Goal: Communication & Community: Answer question/provide support

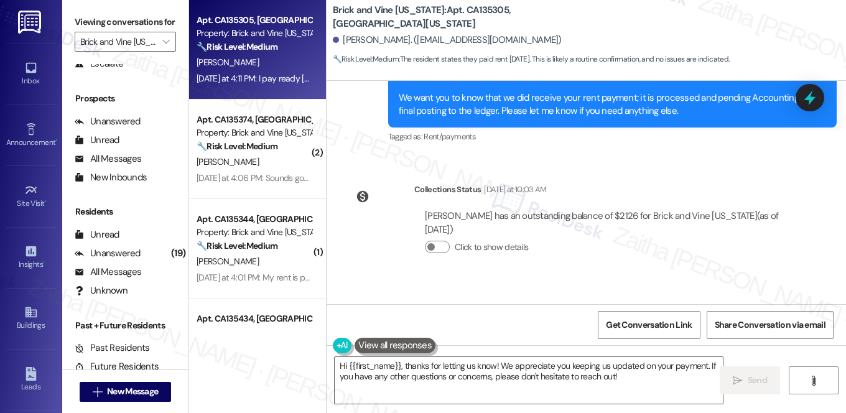
scroll to position [6623, 0]
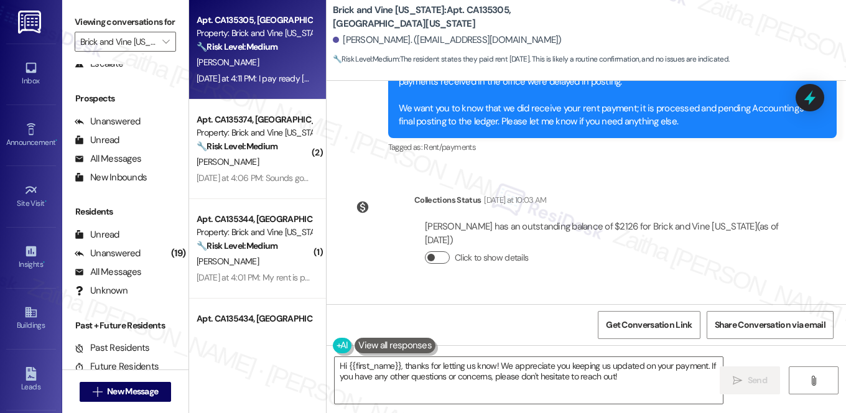
click at [445, 251] on button "Click to show details" at bounding box center [437, 257] width 25 height 12
click at [425, 251] on button "Click to hide details" at bounding box center [437, 257] width 25 height 12
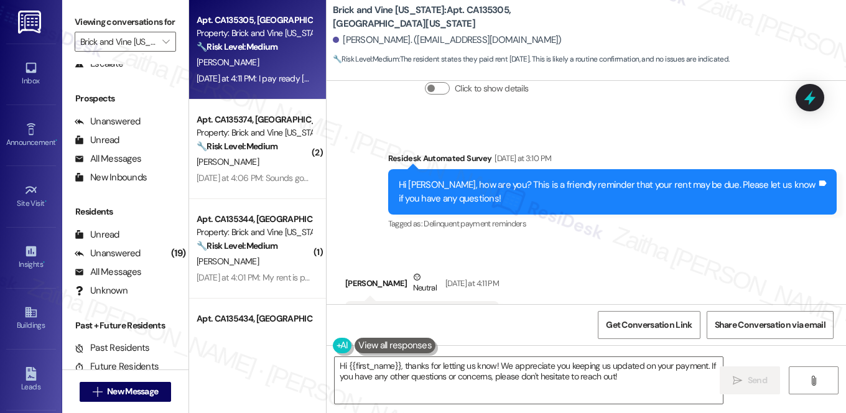
scroll to position [6793, 0]
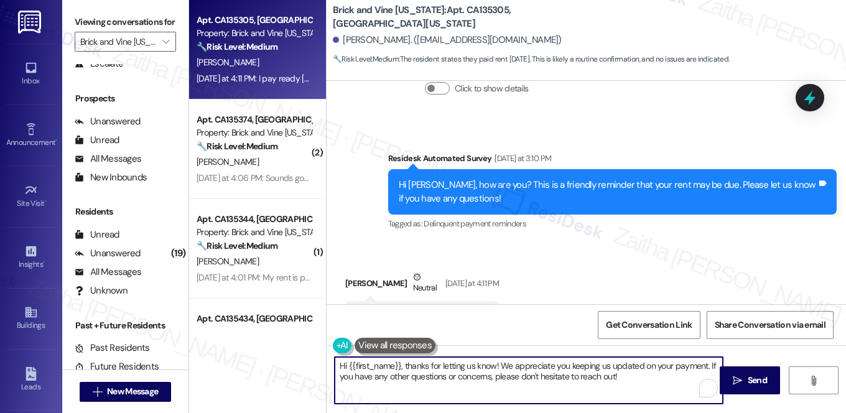
click at [635, 375] on textarea "Hi {{first_name}}, thanks for letting us know! We appreciate you keeping us upd…" at bounding box center [529, 380] width 388 height 47
click at [759, 374] on span "Send" at bounding box center [757, 380] width 19 height 13
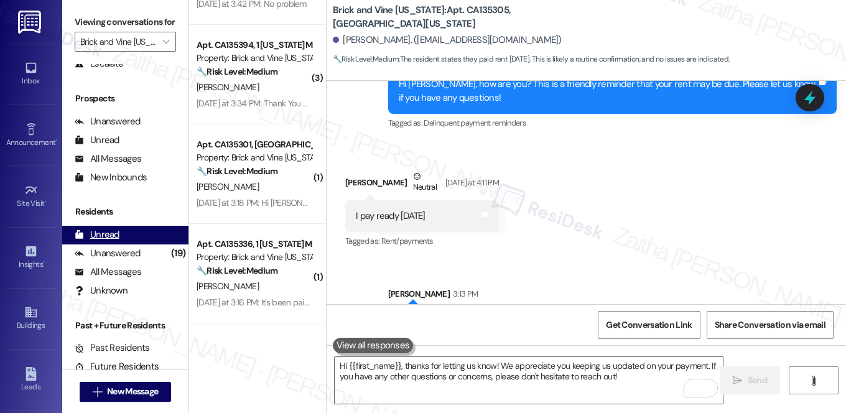
scroll to position [283, 0]
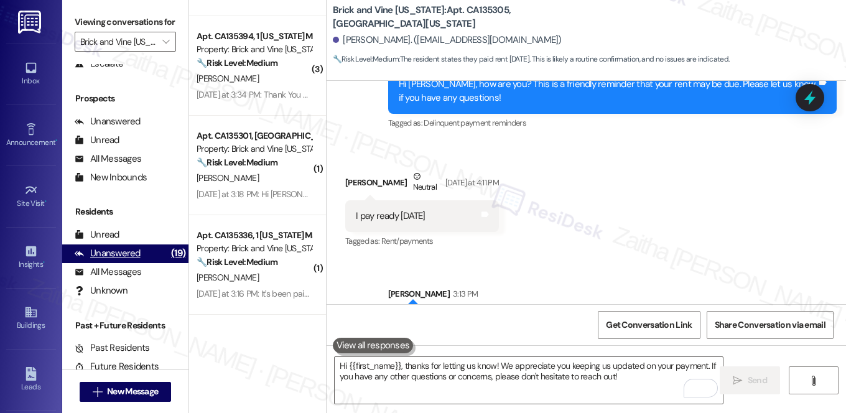
click at [128, 260] on div "Unanswered" at bounding box center [108, 253] width 66 height 13
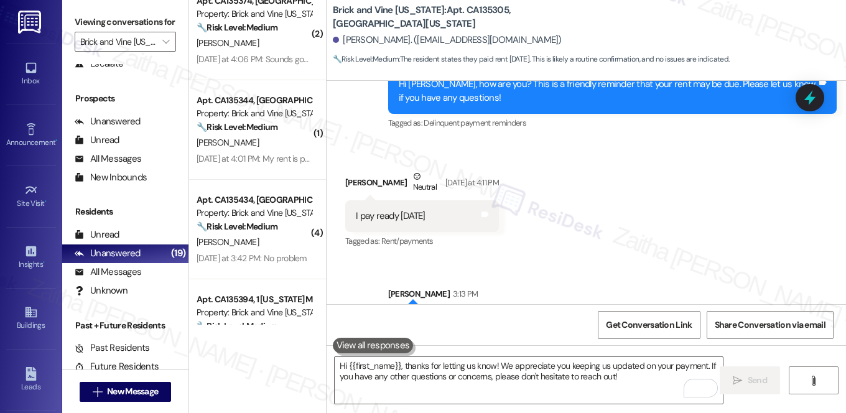
scroll to position [0, 0]
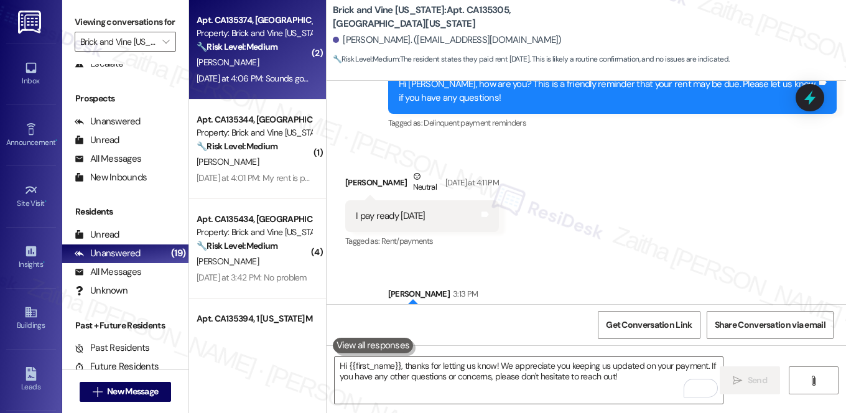
click at [281, 59] on div "K. Benton" at bounding box center [254, 63] width 118 height 16
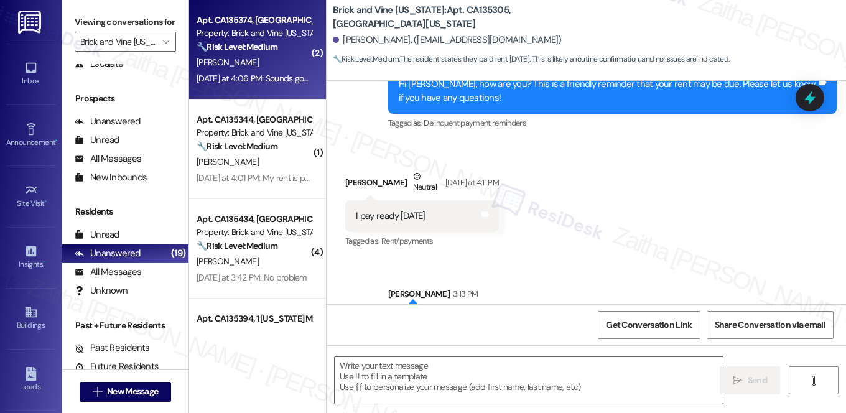
type textarea "Fetching suggested responses. Please feel free to read through the conversation…"
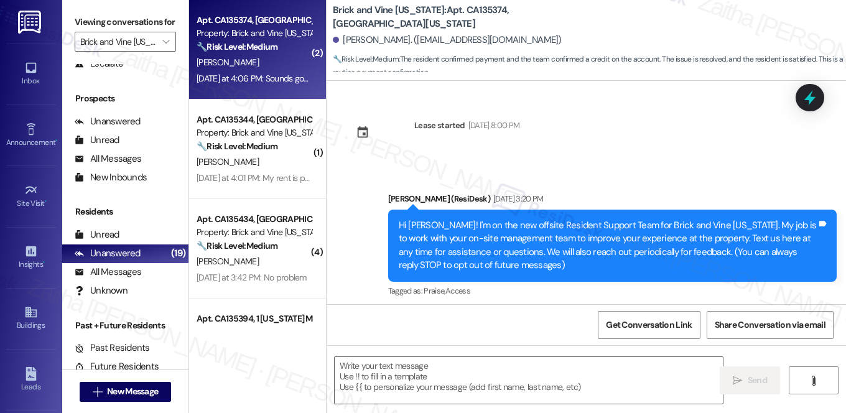
scroll to position [1776, 0]
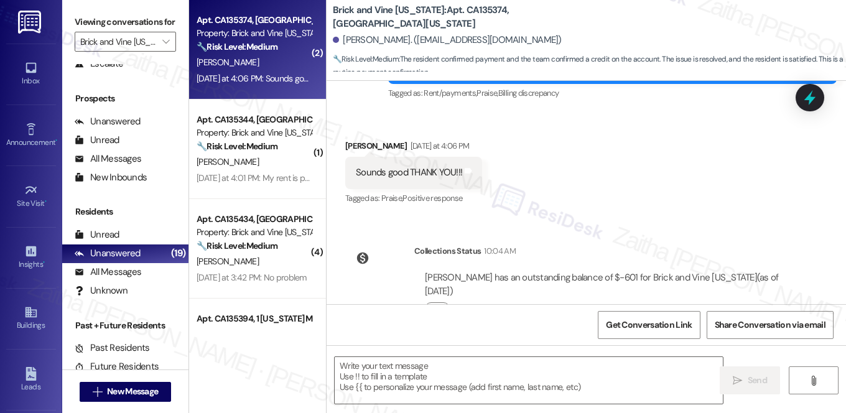
type textarea "Fetching suggested responses. Please feel free to read through the conversation…"
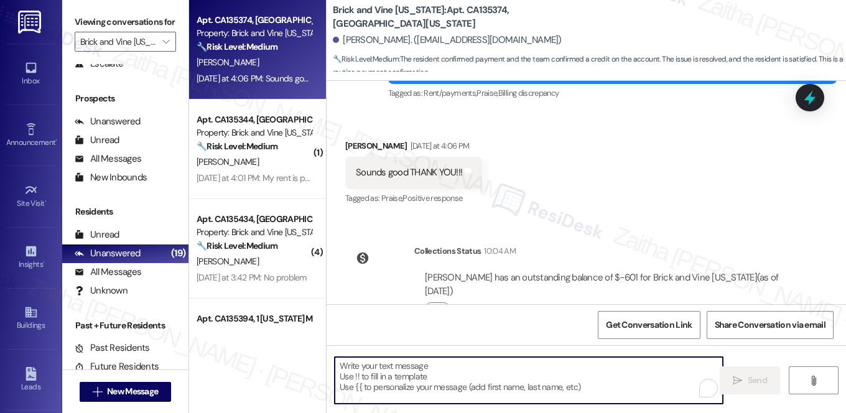
click at [458, 377] on textarea "To enrich screen reader interactions, please activate Accessibility in Grammarl…" at bounding box center [529, 380] width 388 height 47
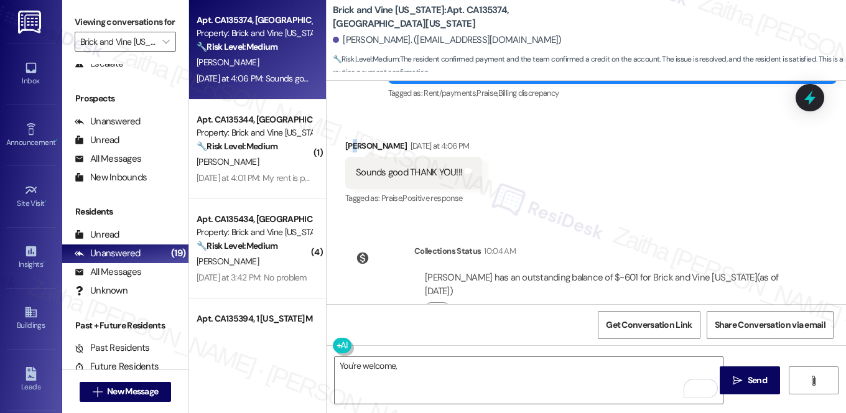
click at [354, 139] on div "Kanisha Benton Yesterday at 4:06 PM" at bounding box center [413, 147] width 137 height 17
click at [348, 139] on div "Kanisha Benton Yesterday at 4:06 PM" at bounding box center [413, 147] width 137 height 17
copy div "Kanisha"
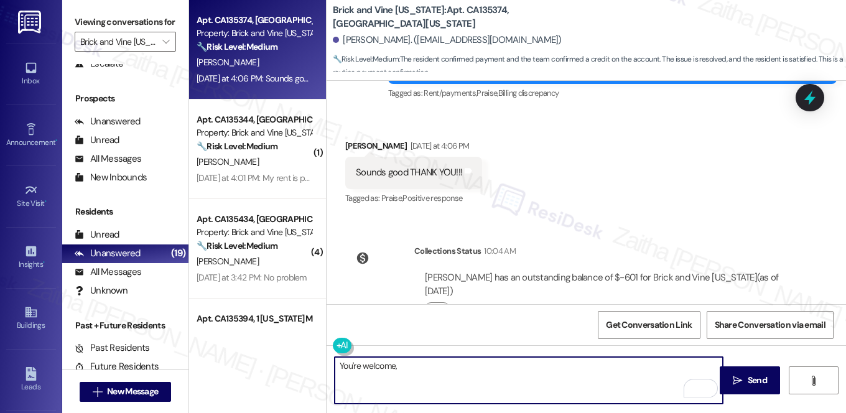
click at [429, 370] on textarea "You're welcome," at bounding box center [529, 380] width 388 height 47
paste textarea "Kanisha"
click at [510, 366] on textarea "You're welcome, Kanisha! If you need anyt" at bounding box center [529, 380] width 388 height 47
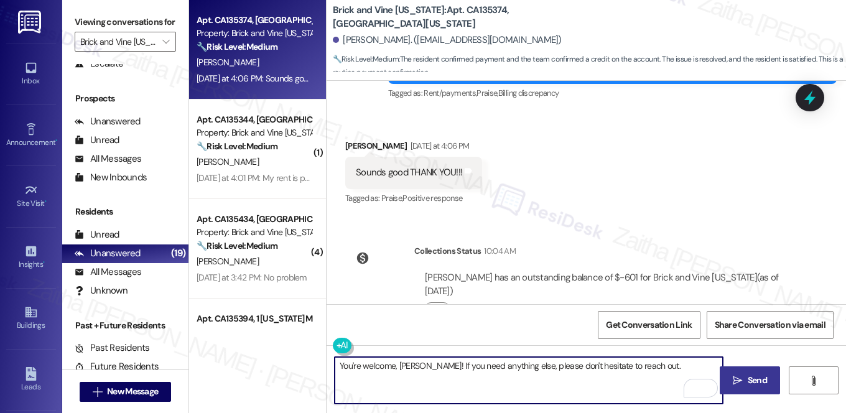
type textarea "You're welcome, Kanisha! If you need anything else, please don't hesitate to re…"
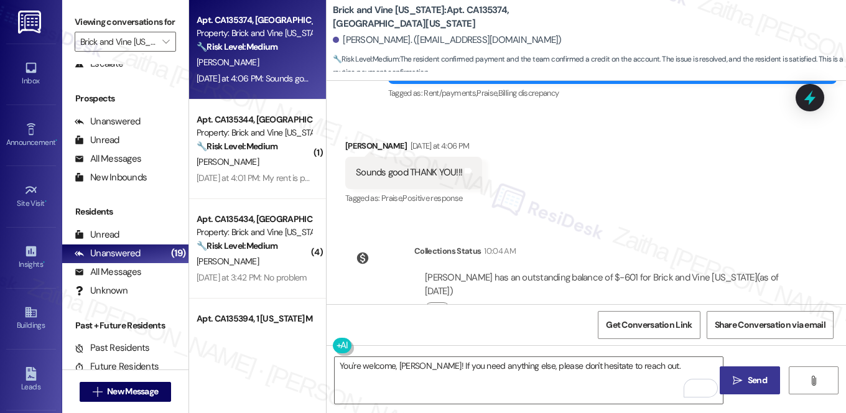
click at [750, 376] on span "Send" at bounding box center [757, 380] width 19 height 13
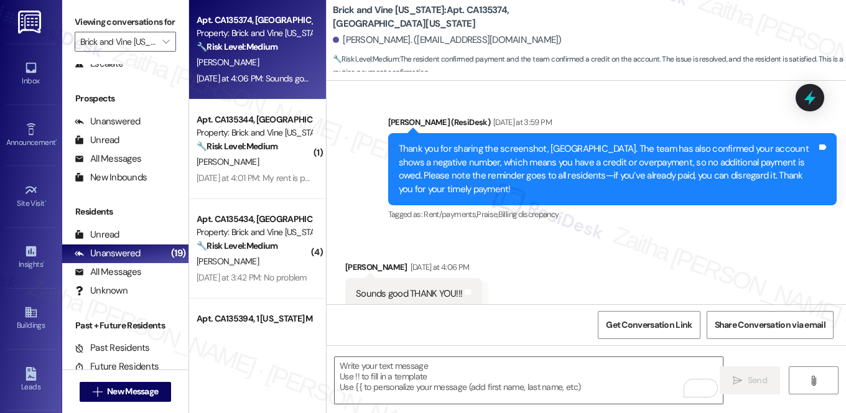
scroll to position [1647, 0]
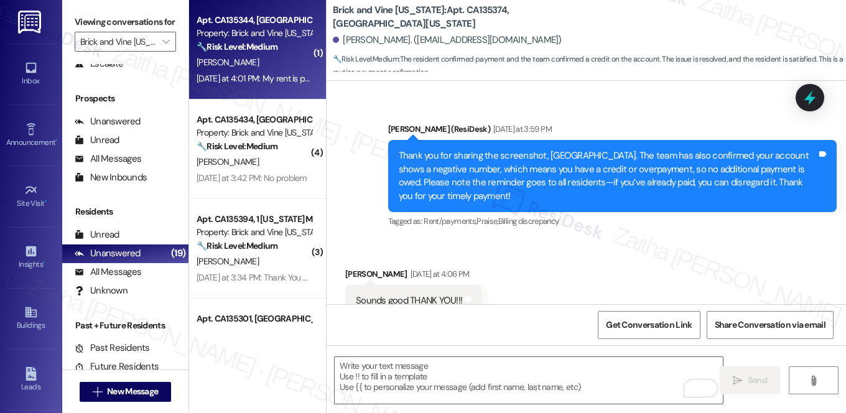
click at [282, 54] on div "Apt. CA135344, 1 California Market Property: Brick and Vine California 🔧 Risk L…" at bounding box center [254, 33] width 118 height 42
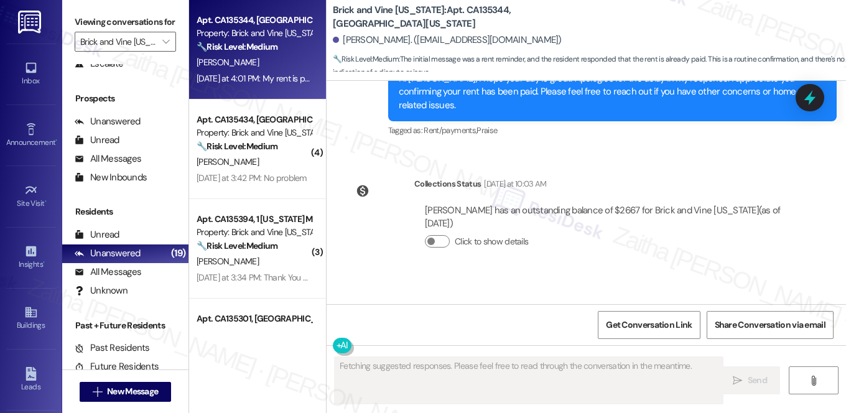
scroll to position [4001, 0]
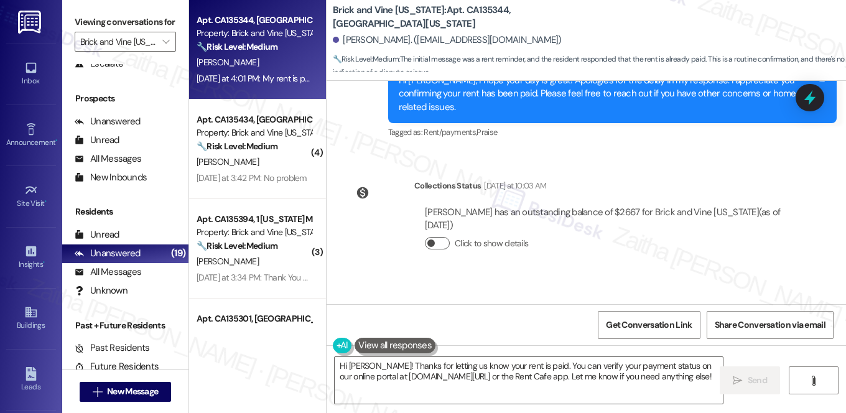
click at [441, 237] on button "Click to show details" at bounding box center [437, 243] width 25 height 12
click at [429, 237] on button "Click to hide details" at bounding box center [437, 243] width 25 height 12
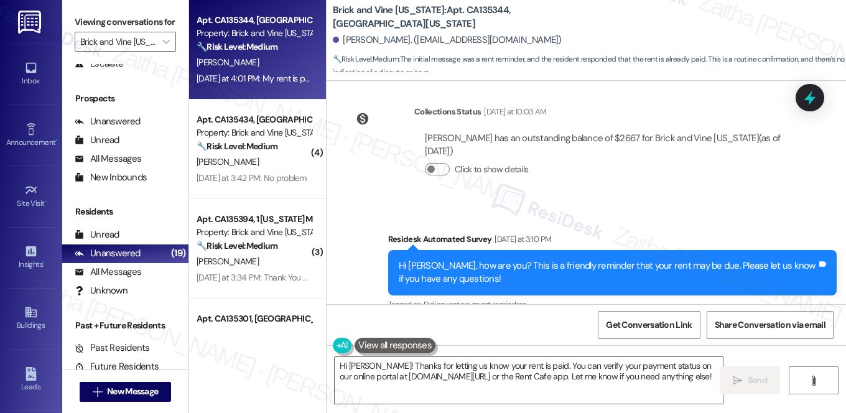
scroll to position [4171, 0]
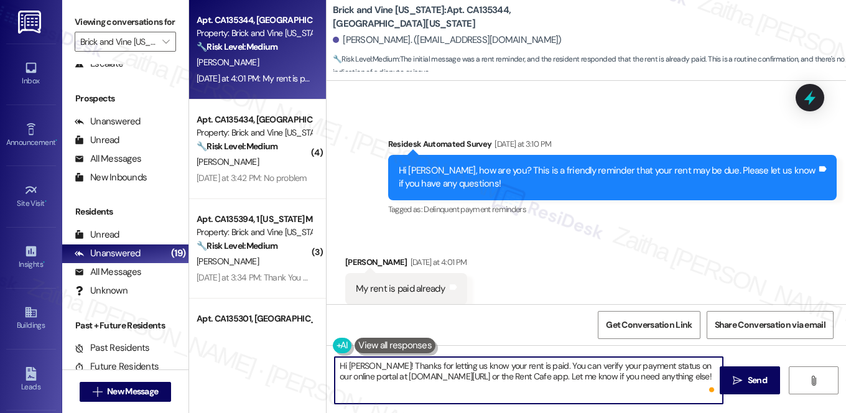
drag, startPoint x: 522, startPoint y: 363, endPoint x: 710, endPoint y: 372, distance: 188.8
click at [710, 372] on textarea "Hi Tina! Thanks for letting us know your rent is paid. You can verify your paym…" at bounding box center [529, 380] width 388 height 47
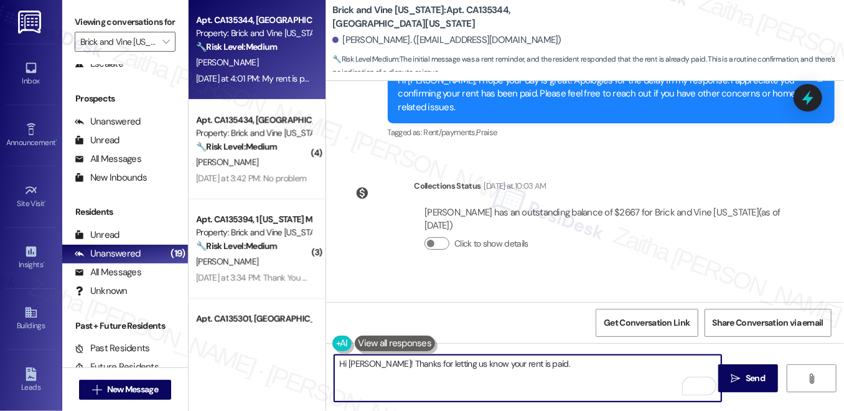
scroll to position [150, 0]
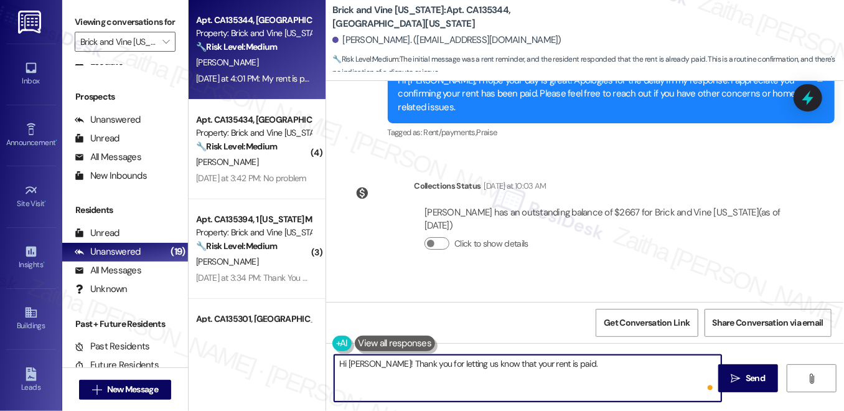
click at [571, 364] on textarea "Hi Tina! Thank you for letting us know that your rent is paid." at bounding box center [527, 378] width 387 height 47
paste textarea "We appreciate you taking care of it. Let us know if you need anything else; we'…"
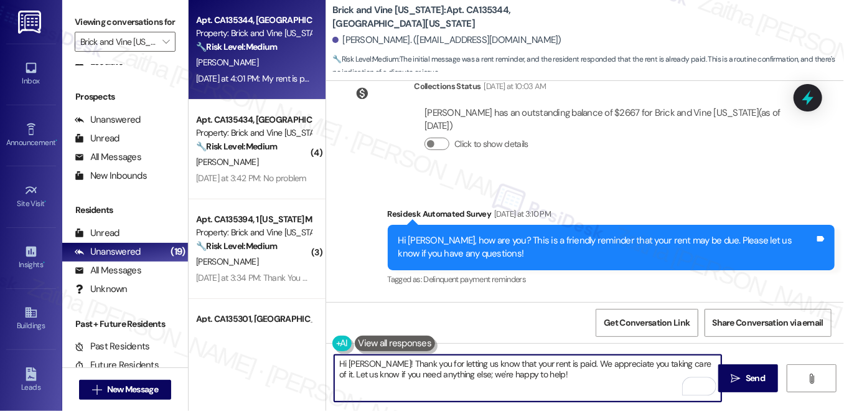
scroll to position [4173, 0]
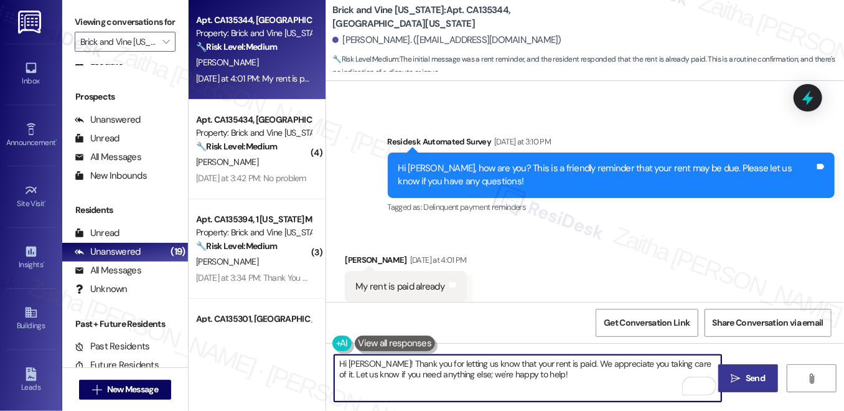
type textarea "Hi Tina! Thank you for letting us know that your rent is paid. We appreciate yo…"
click at [746, 373] on span "Send" at bounding box center [755, 378] width 19 height 13
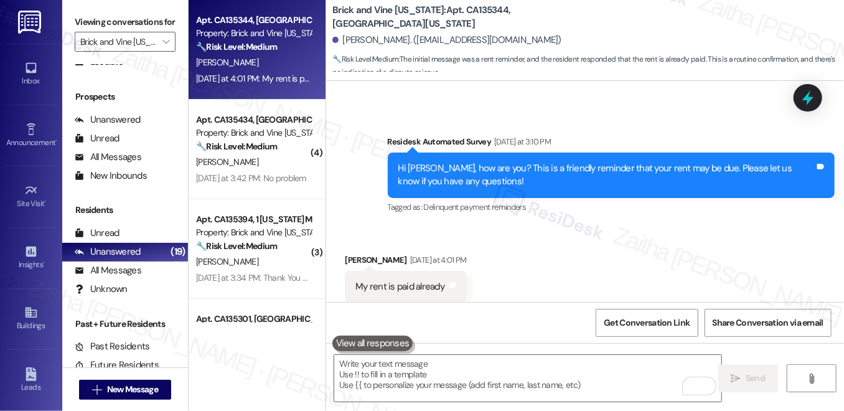
scroll to position [4172, 0]
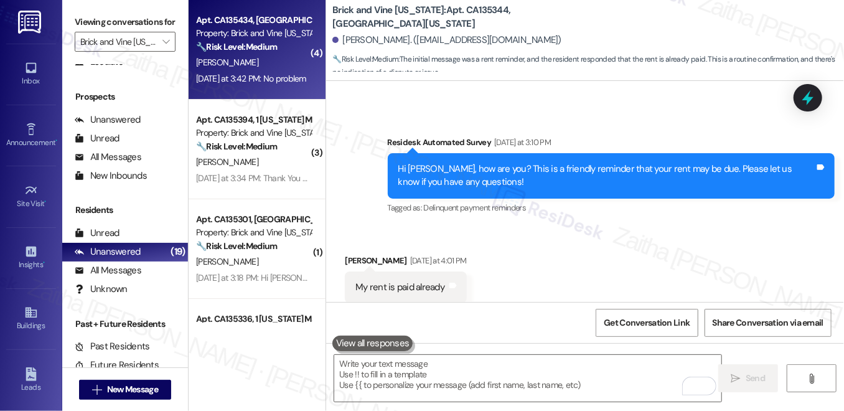
click at [291, 59] on div "T. Banks" at bounding box center [254, 63] width 118 height 16
type textarea "Fetching suggested responses. Please feel free to read through the conversation…"
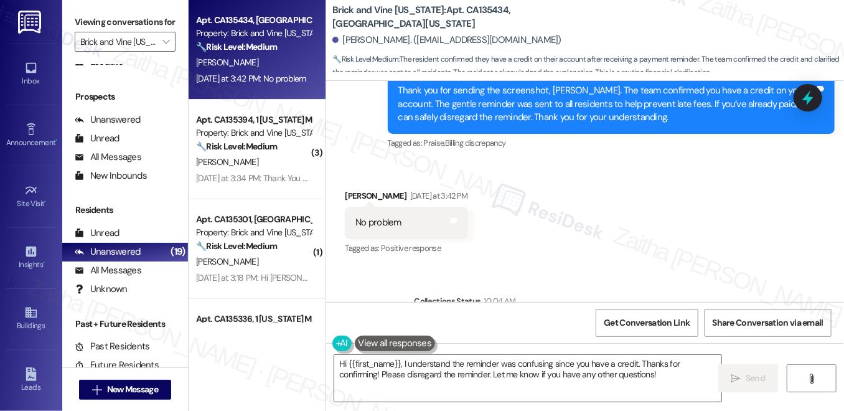
scroll to position [4777, 0]
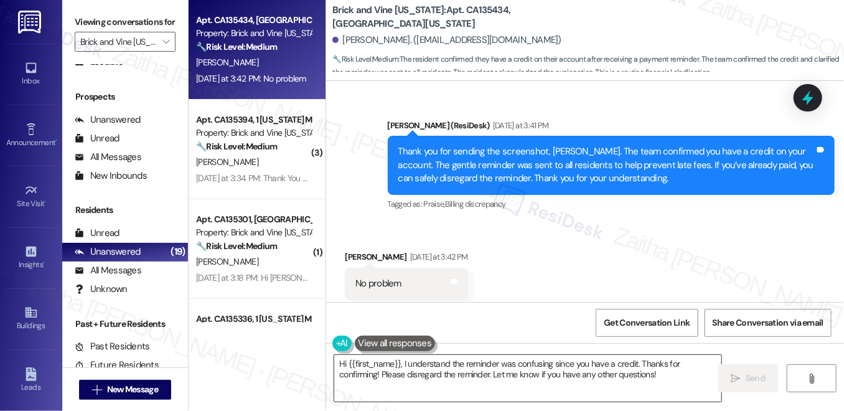
click at [342, 363] on textarea "Hi {{first_name}}, I understand the reminder was confusing since you have a cre…" at bounding box center [527, 378] width 387 height 47
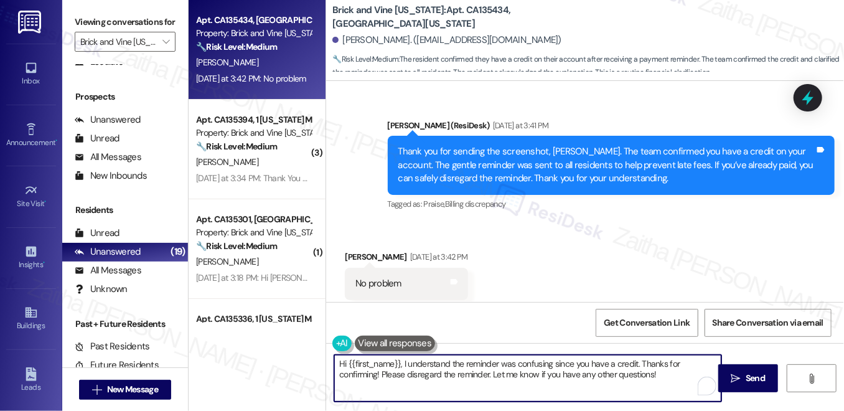
click at [342, 363] on textarea "Hi {{first_name}}, I understand the reminder was confusing since you have a cre…" at bounding box center [527, 378] width 387 height 47
drag, startPoint x: 431, startPoint y: 362, endPoint x: 490, endPoint y: 371, distance: 60.4
click at [490, 371] on textarea "Thank you, {{first_name}}, I understand the reminder was confusing since you ha…" at bounding box center [527, 378] width 387 height 47
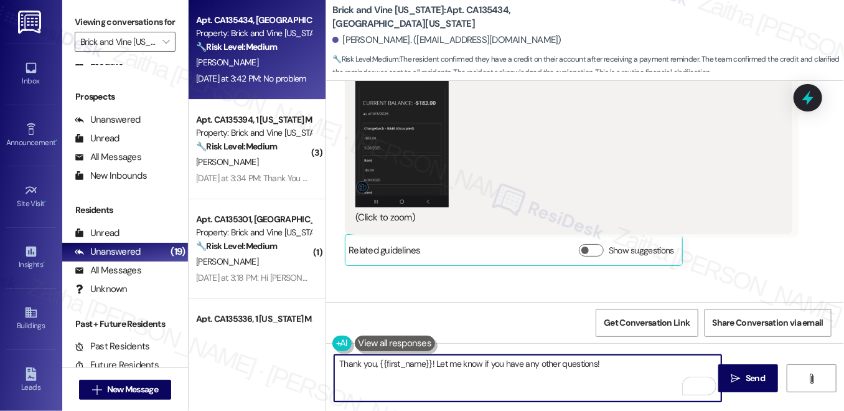
scroll to position [4551, 0]
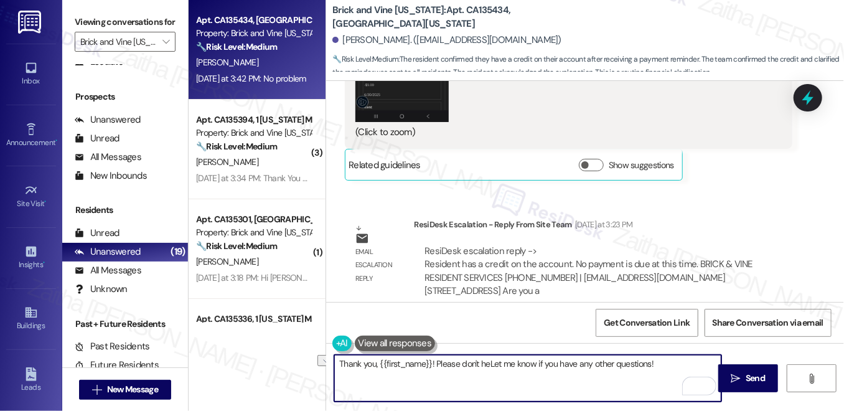
drag, startPoint x: 484, startPoint y: 362, endPoint x: 671, endPoint y: 362, distance: 186.7
click at [671, 362] on textarea "Thank you, {{first_name}}! Please don't heLet me know if you have any other que…" at bounding box center [527, 378] width 387 height 47
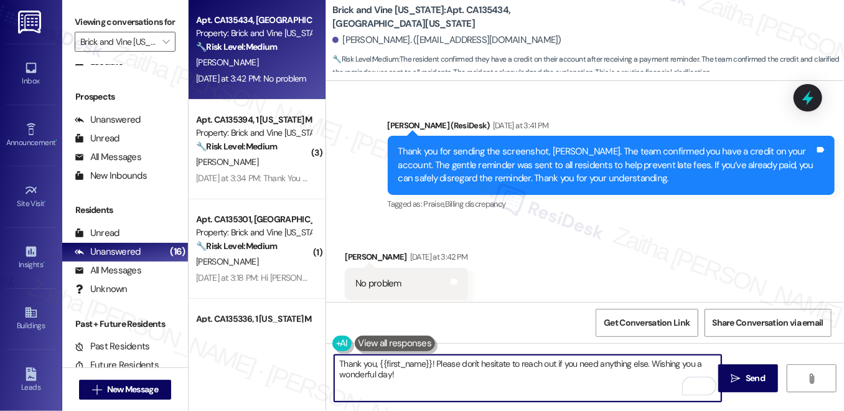
scroll to position [4890, 0]
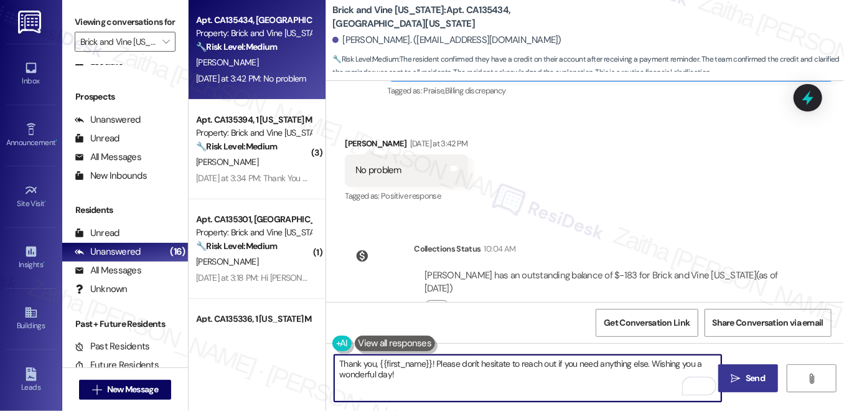
type textarea "Thank you, {{first_name}}! Please don't hesitate to reach out if you need anyth…"
click at [733, 377] on icon "" at bounding box center [735, 378] width 9 height 10
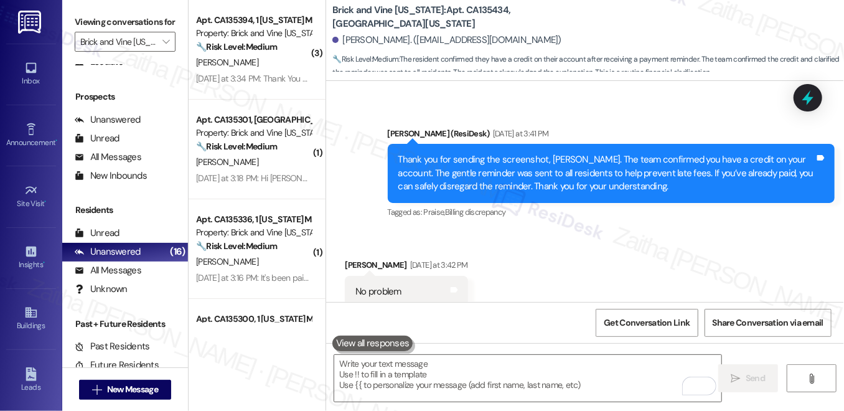
scroll to position [4761, 0]
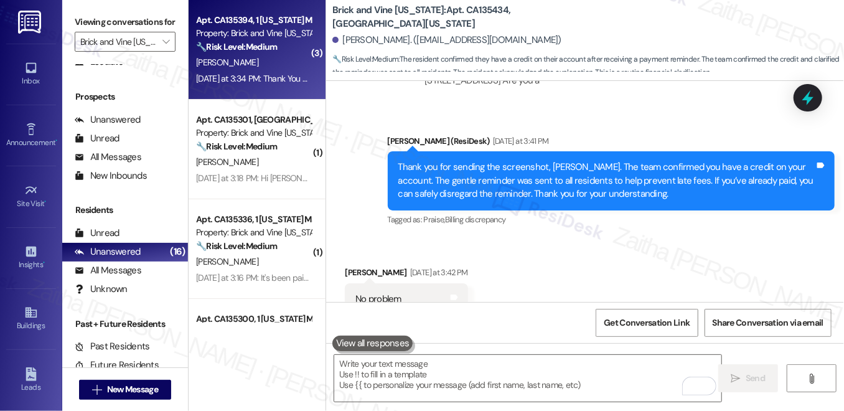
click at [304, 69] on div "E. Williams" at bounding box center [254, 63] width 118 height 16
type textarea "Fetching suggested responses. Please feel free to read through the conversation…"
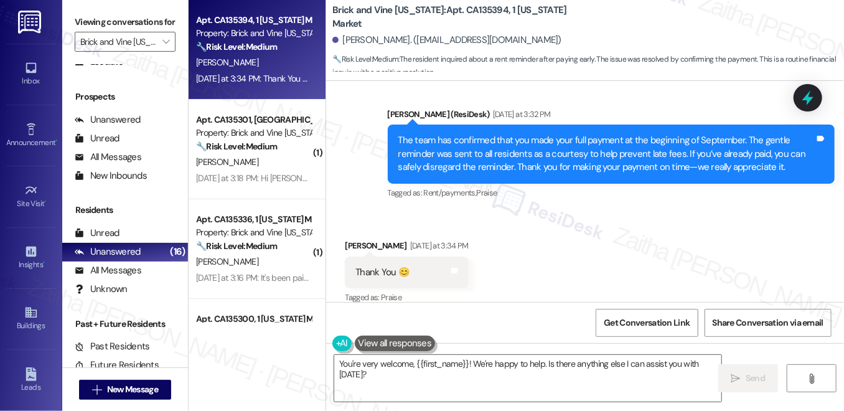
scroll to position [1867, 0]
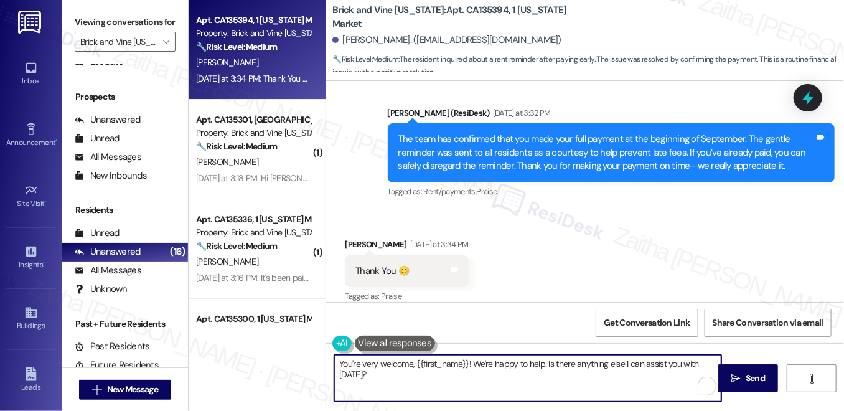
drag, startPoint x: 546, startPoint y: 361, endPoint x: 561, endPoint y: 380, distance: 24.3
click at [560, 382] on textarea "You're very welcome, {{first_name}}! We're happy to help. Is there anything els…" at bounding box center [527, 378] width 387 height 47
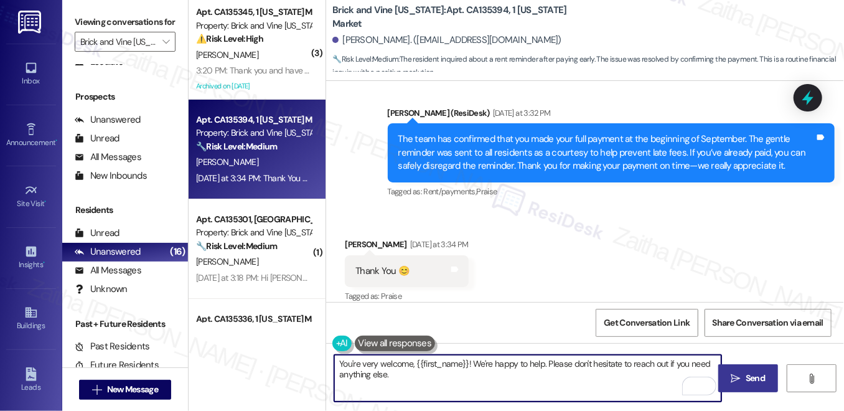
type textarea "You're very welcome, {{first_name}}! We're happy to help. Please don't hesitate…"
click at [749, 380] on span "Send" at bounding box center [755, 378] width 19 height 13
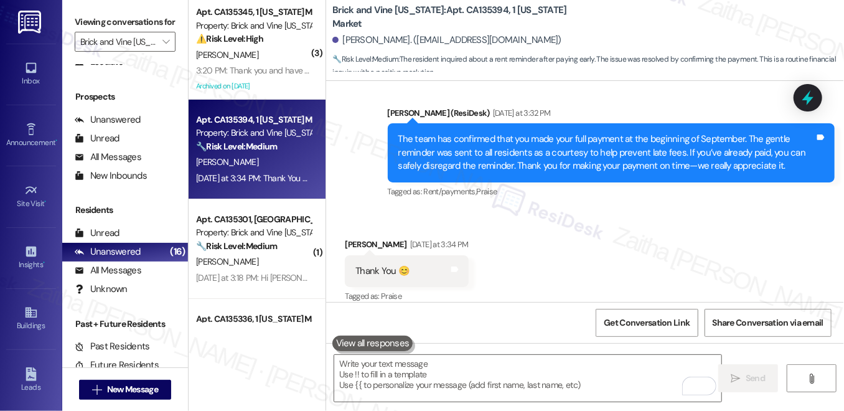
scroll to position [1867, 0]
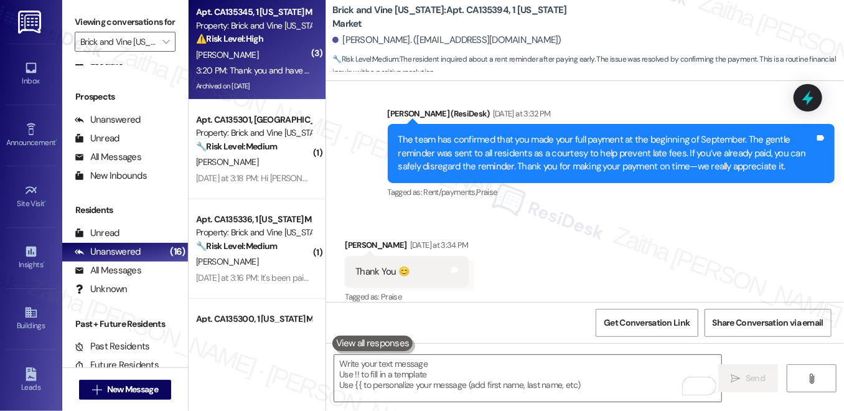
click at [286, 52] on div "R. Goodman" at bounding box center [254, 55] width 118 height 16
type textarea "Fetching suggested responses. Please feel free to read through the conversation…"
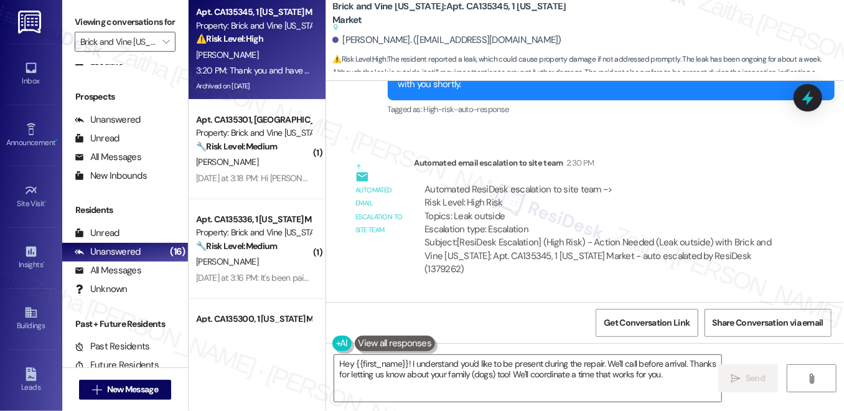
scroll to position [5390, 0]
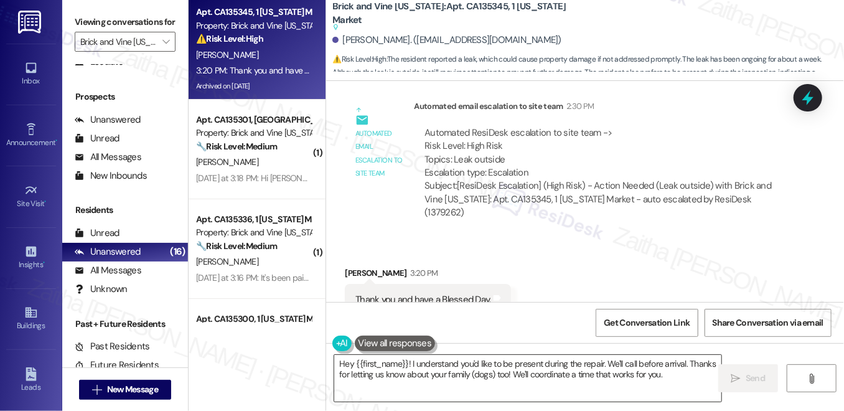
click at [347, 362] on textarea "Hey {{first_name}}! I understand you'd like to be present during the repair. We…" at bounding box center [527, 378] width 387 height 47
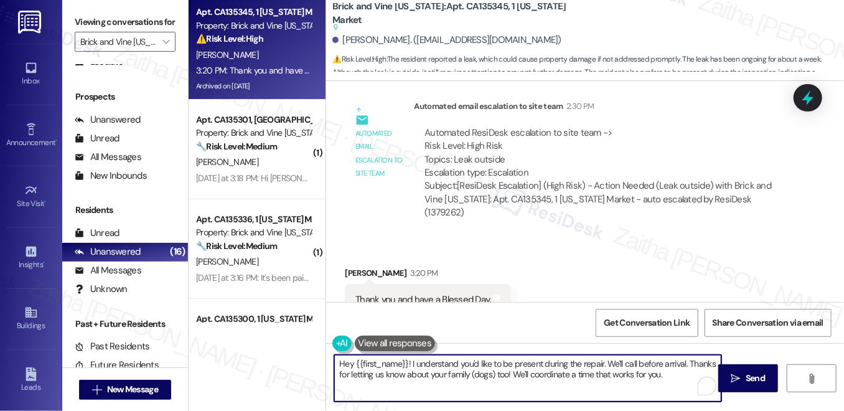
click at [347, 362] on textarea "Hey {{first_name}}! I understand you'd like to be present during the repair. We…" at bounding box center [527, 378] width 387 height 47
click at [707, 362] on textarea "Thank you for letting me know, {{first_name}}! I understand you'd like to be pr…" at bounding box center [527, 378] width 387 height 47
click at [706, 362] on textarea "Thank you for letting me know, {{first_name}}! I understand you'd like to be pr…" at bounding box center [527, 378] width 387 height 47
drag, startPoint x: 502, startPoint y: 362, endPoint x: 332, endPoint y: 363, distance: 169.9
click at [334, 363] on textarea "Thank you for letting me know, {{first_name}}! I understand you'd like to be pr…" at bounding box center [527, 378] width 387 height 47
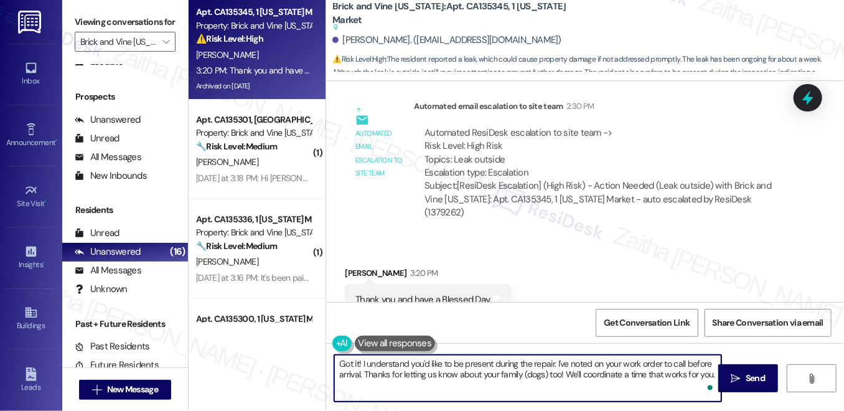
drag, startPoint x: 358, startPoint y: 363, endPoint x: 335, endPoint y: 362, distance: 22.4
click at [335, 362] on textarea "Got it! I understand you'd like to be present during the repair. I've noted on …" at bounding box center [527, 378] width 387 height 47
drag, startPoint x: 588, startPoint y: 377, endPoint x: 599, endPoint y: 388, distance: 16.3
click at [599, 388] on textarea "Thank you! I understand you'd like to be present during the repair. I've noted …" at bounding box center [527, 378] width 387 height 47
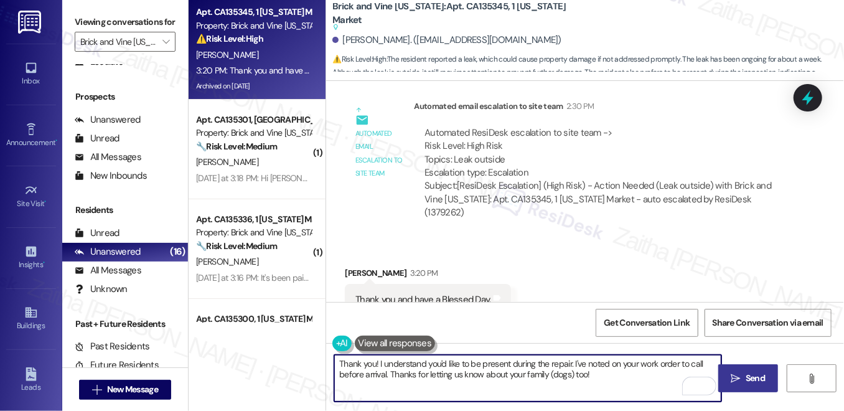
type textarea "Thank you! I understand you'd like to be present during the repair. I've noted …"
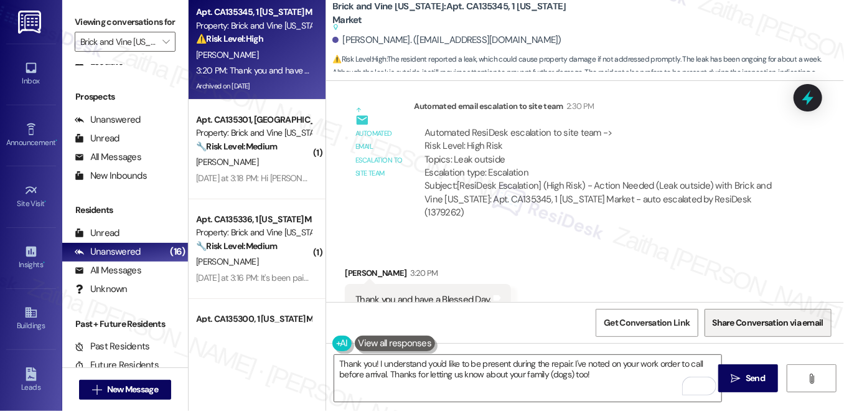
drag, startPoint x: 759, startPoint y: 372, endPoint x: 705, endPoint y: 335, distance: 66.3
click at [759, 372] on span "Send" at bounding box center [755, 378] width 19 height 13
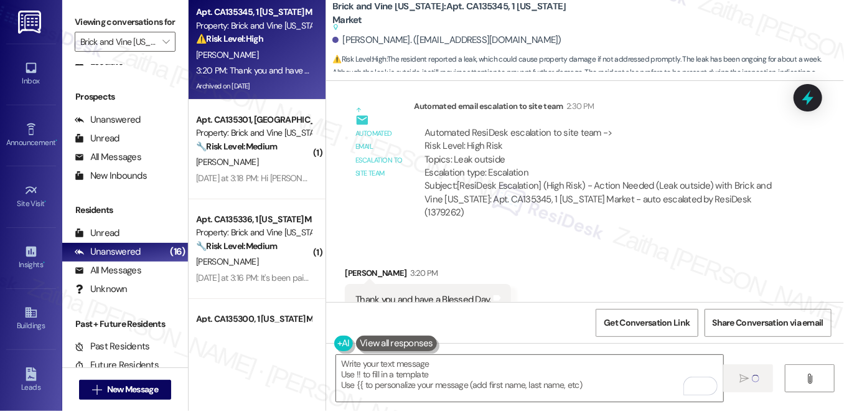
scroll to position [5390, 0]
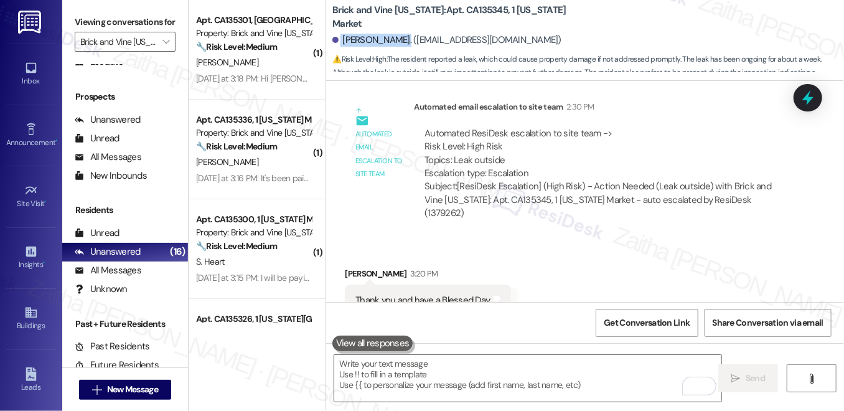
drag, startPoint x: 339, startPoint y: 41, endPoint x: 406, endPoint y: 34, distance: 68.2
click at [406, 34] on div "Robert Goodman. (nursegemini4736@gmail.com)" at bounding box center [446, 40] width 229 height 13
copy div "Robert Goodman"
click at [667, 118] on div "Automated ResiDesk escalation to site team -> Risk Level: High Risk Topics: Lea…" at bounding box center [603, 174] width 378 height 112
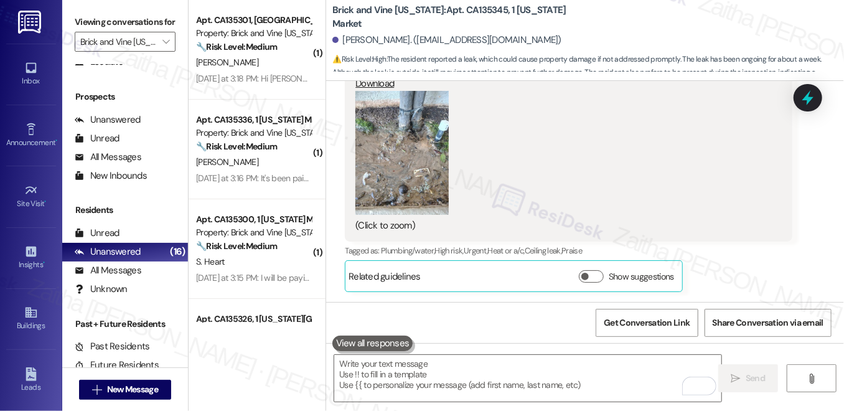
scroll to position [4276, 0]
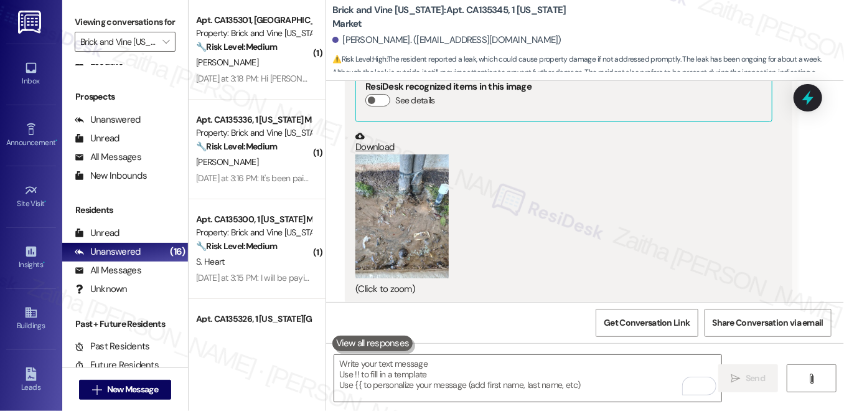
click at [408, 187] on button "Zoom image" at bounding box center [401, 216] width 93 height 124
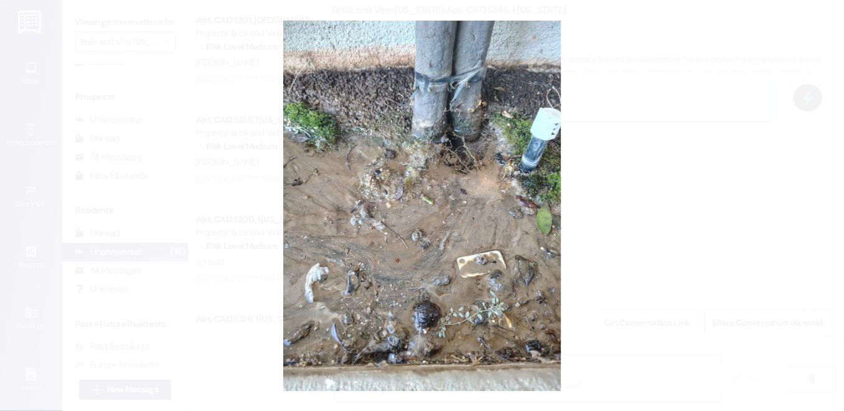
click at [642, 184] on button "Unzoom image" at bounding box center [422, 205] width 844 height 411
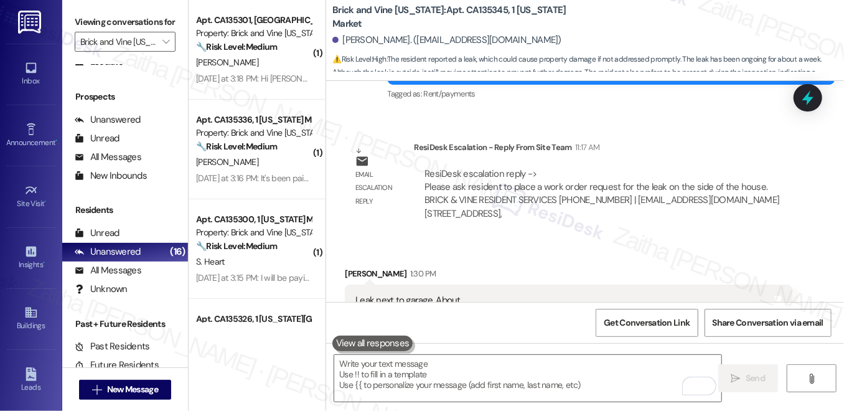
scroll to position [3993, 0]
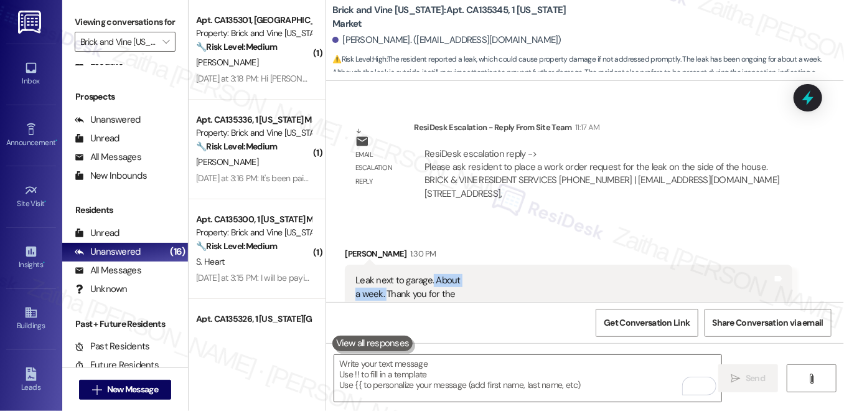
drag, startPoint x: 430, startPoint y: 253, endPoint x: 384, endPoint y: 263, distance: 47.1
click at [384, 274] on div "Leak next to garage. About a week. Thank you for the rapid response on the gara…" at bounding box center [563, 301] width 416 height 54
copy div "About a week."
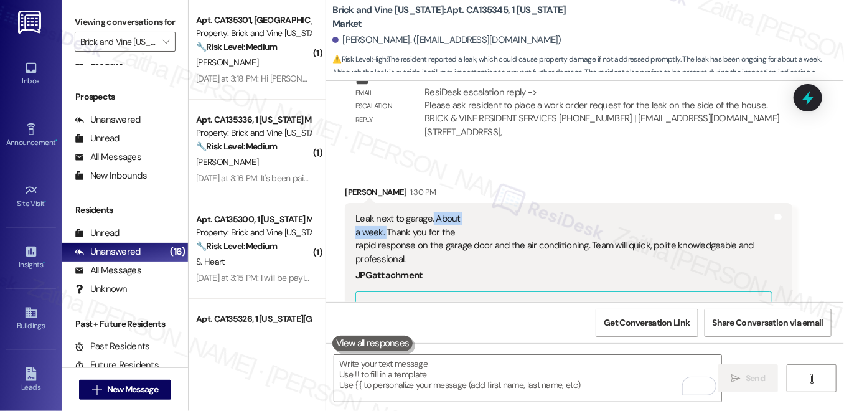
scroll to position [4276, 0]
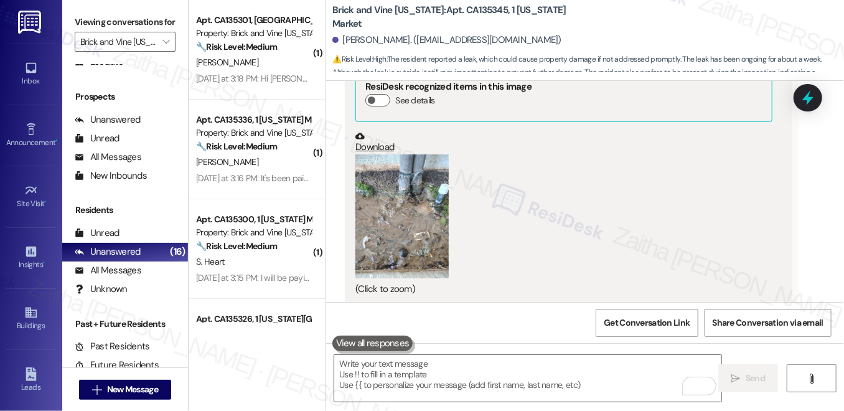
click at [370, 131] on link "Download" at bounding box center [563, 142] width 416 height 22
click at [396, 173] on button "Zoom image" at bounding box center [401, 216] width 93 height 124
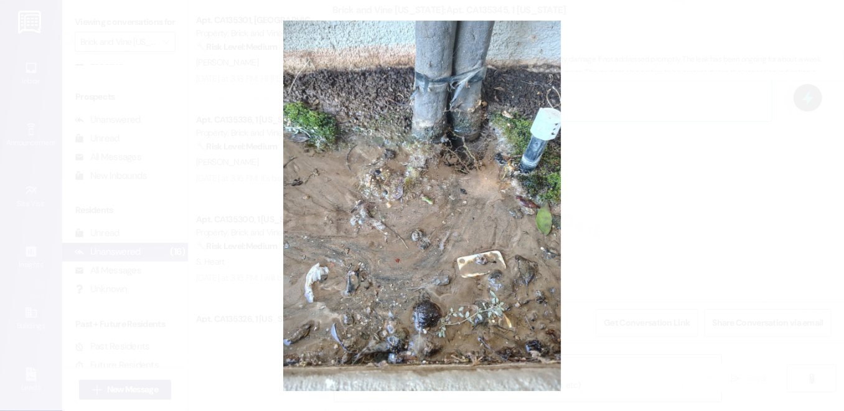
click at [698, 138] on button "Unzoom image" at bounding box center [422, 205] width 844 height 411
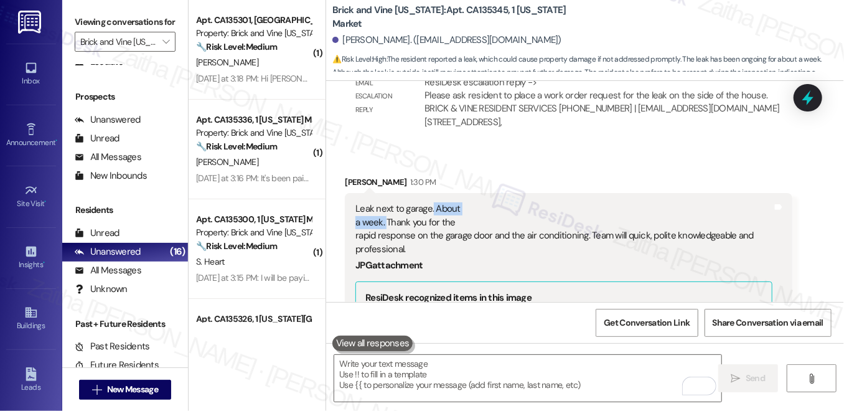
scroll to position [4049, 0]
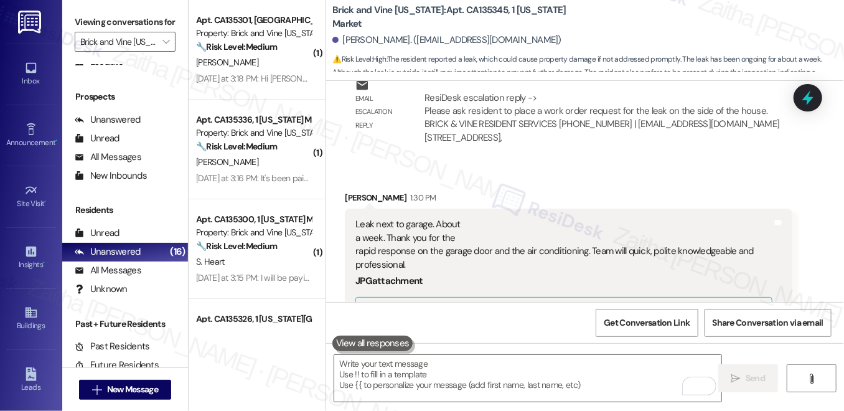
click at [495, 182] on div "Received via SMS Robert Goodman 1:30 PM Leak next to garage. About a week. Than…" at bounding box center [568, 387] width 466 height 410
drag, startPoint x: 354, startPoint y: 194, endPoint x: 434, endPoint y: 191, distance: 80.3
click at [434, 218] on div "Leak next to garage. About a week. Thank you for the rapid response on the gara…" at bounding box center [563, 245] width 416 height 54
copy div "Leak next to garage."
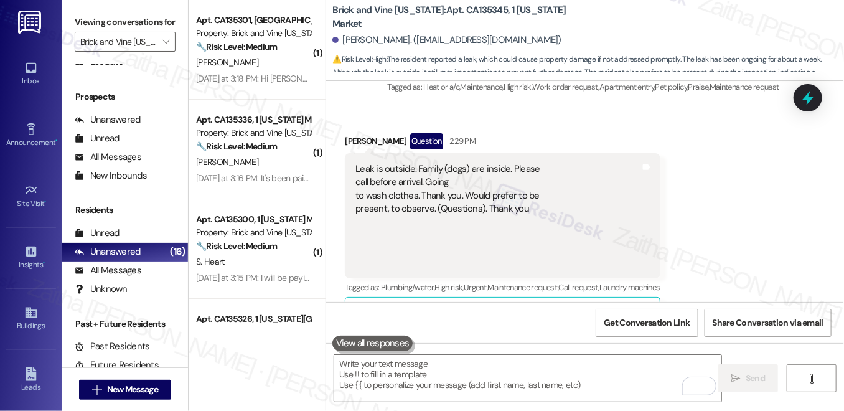
scroll to position [5011, 0]
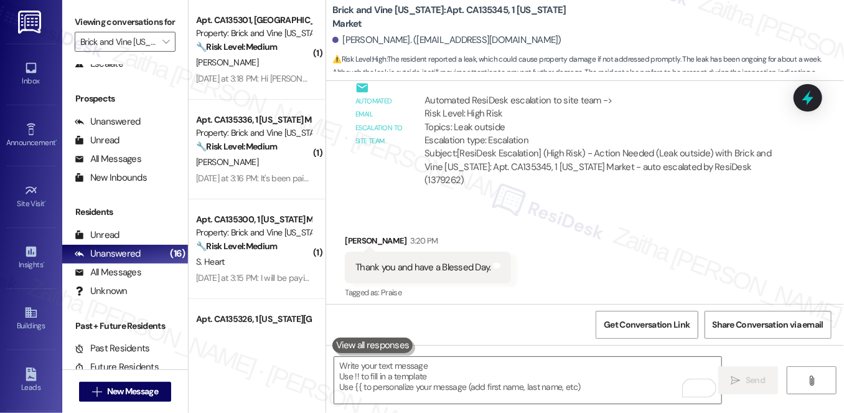
scroll to position [5575, 0]
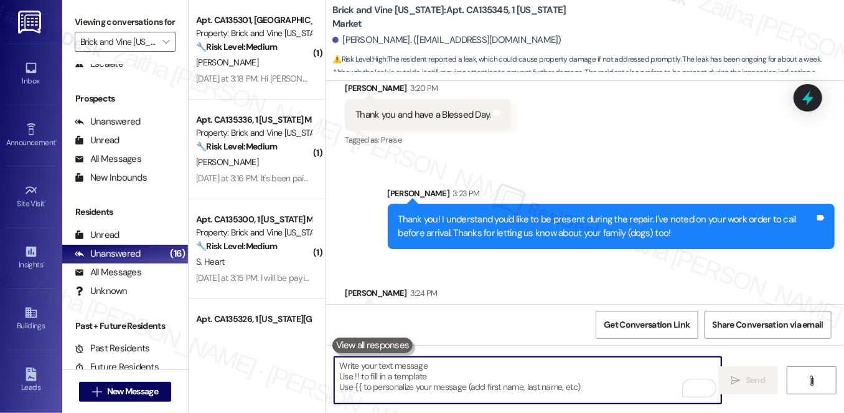
click at [489, 368] on textarea "To enrich screen reader interactions, please activate Accessibility in Grammarl…" at bounding box center [527, 380] width 387 height 47
type textarea "😊"
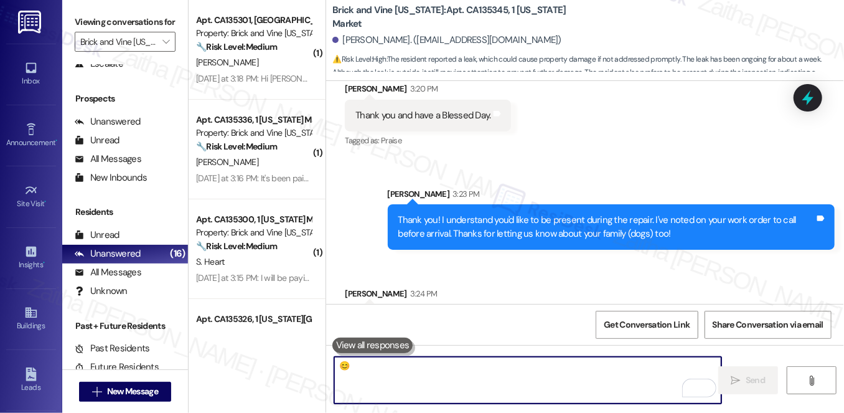
scroll to position [5662, 0]
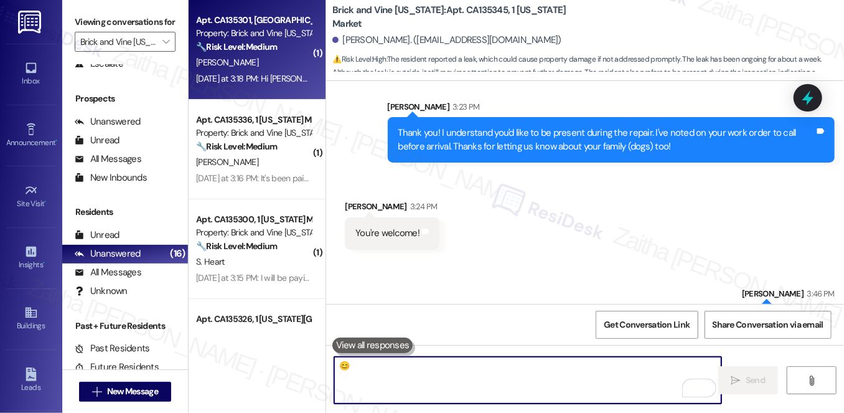
click at [254, 69] on div "K. Bracken" at bounding box center [254, 63] width 118 height 16
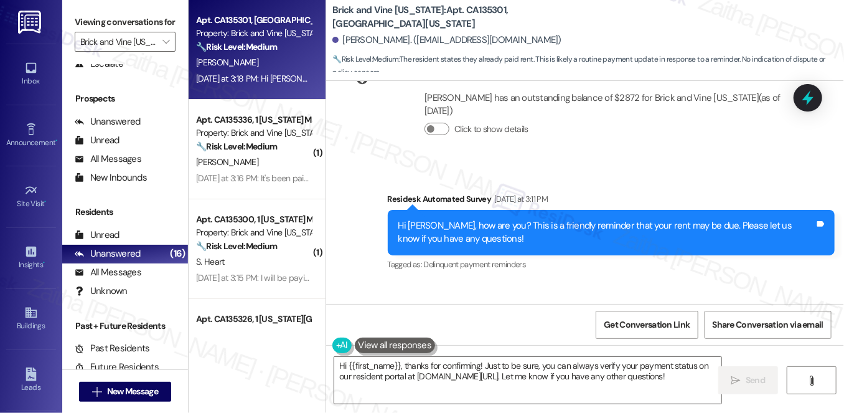
scroll to position [3162, 0]
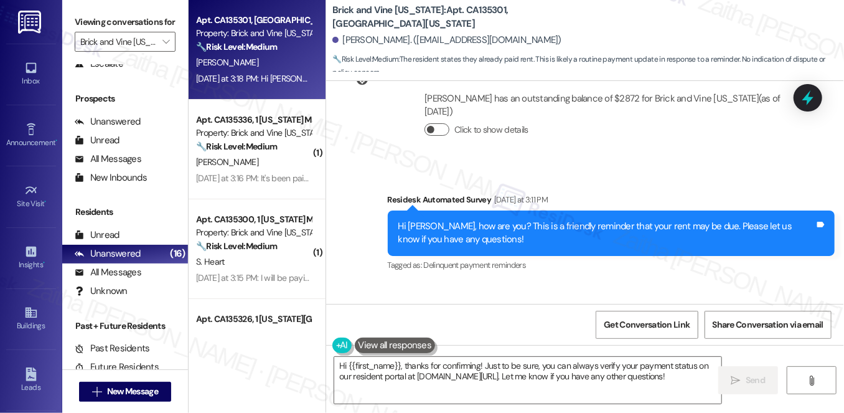
click at [439, 123] on button "Click to show details" at bounding box center [436, 129] width 25 height 12
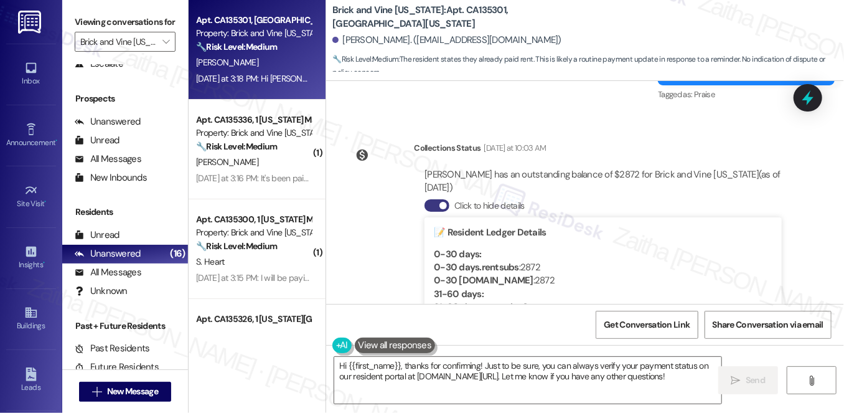
scroll to position [3048, 0]
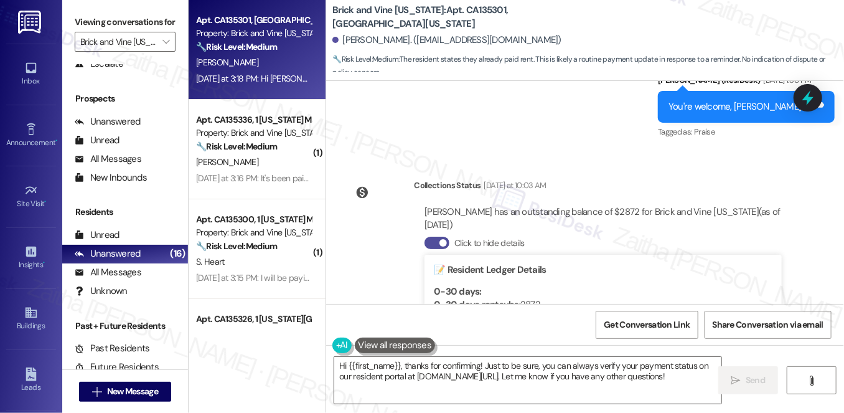
click at [428, 237] on button "Click to hide details" at bounding box center [436, 243] width 25 height 12
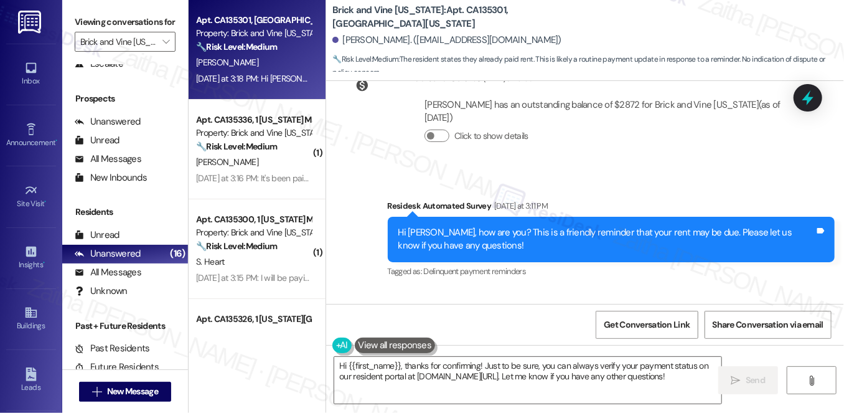
scroll to position [3218, 0]
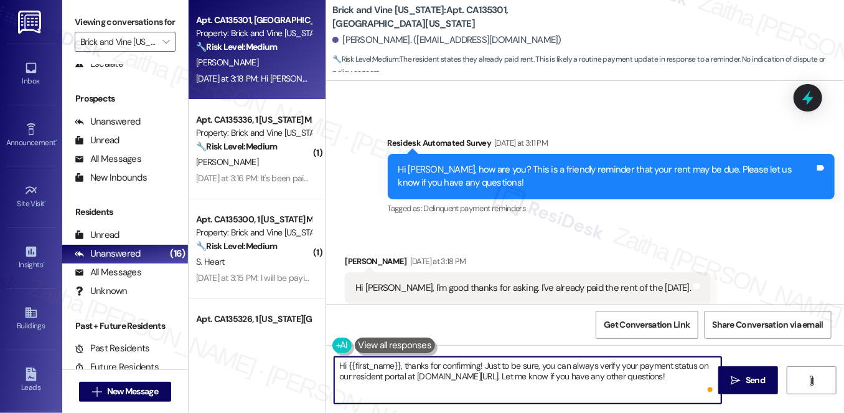
drag, startPoint x: 483, startPoint y: 365, endPoint x: 697, endPoint y: 378, distance: 214.5
click at [697, 378] on textarea "Hi {{first_name}}, thanks for confirming! Just to be sure, you can always verif…" at bounding box center [527, 380] width 387 height 47
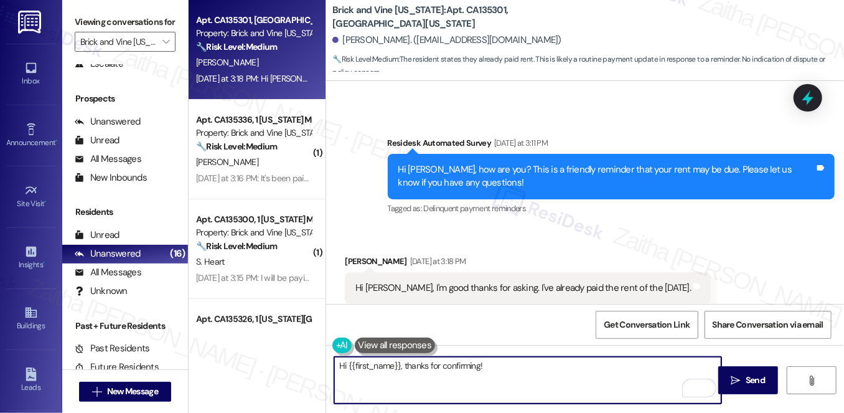
paste textarea "Thanks for confirming your payment! We appreciate you taking care of it. Let us…"
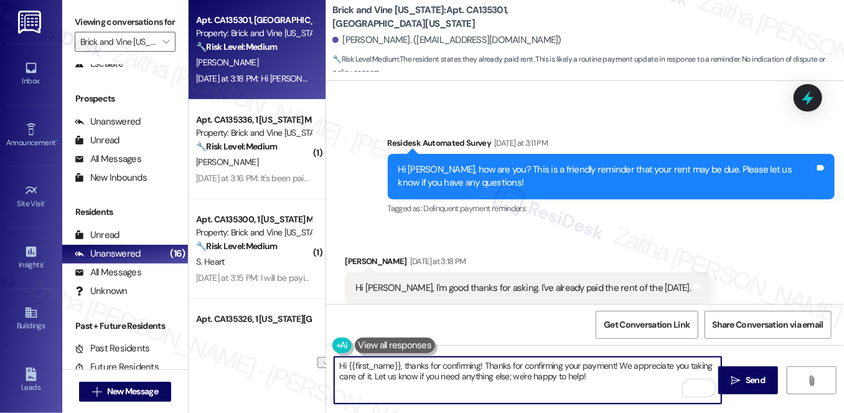
drag, startPoint x: 614, startPoint y: 365, endPoint x: 480, endPoint y: 368, distance: 133.9
click at [480, 368] on textarea "Hi {{first_name}}, thanks for confirming! Thanks for confirming your payment! W…" at bounding box center [527, 380] width 387 height 47
drag, startPoint x: 608, startPoint y: 362, endPoint x: 551, endPoint y: 368, distance: 57.5
click at [551, 368] on textarea "Hi {{first_name}}, thanks for confirming! We appreciate you taking care of it. …" at bounding box center [527, 380] width 387 height 47
drag, startPoint x: 403, startPoint y: 375, endPoint x: 510, endPoint y: 375, distance: 107.1
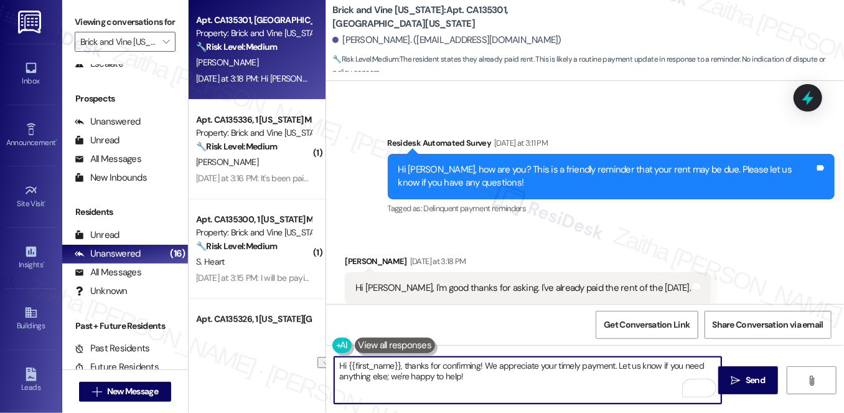
click at [510, 375] on textarea "Hi {{first_name}}, thanks for confirming! We appreciate your timely payment. Le…" at bounding box center [527, 380] width 387 height 47
type textarea "Hi {{first_name}}, thanks for confirming! We appreciate your timely payment. Le…"
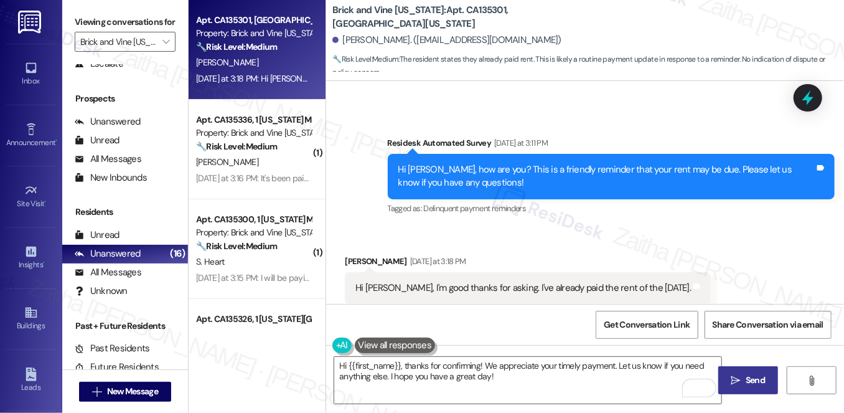
click at [758, 378] on span "Send" at bounding box center [755, 379] width 19 height 13
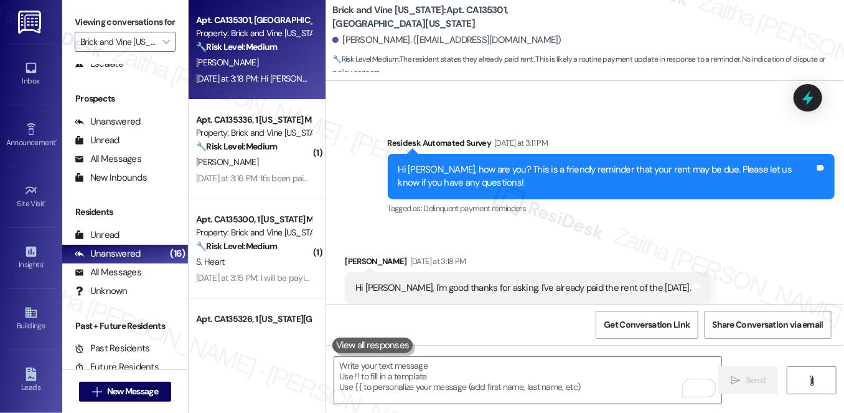
scroll to position [3218, 0]
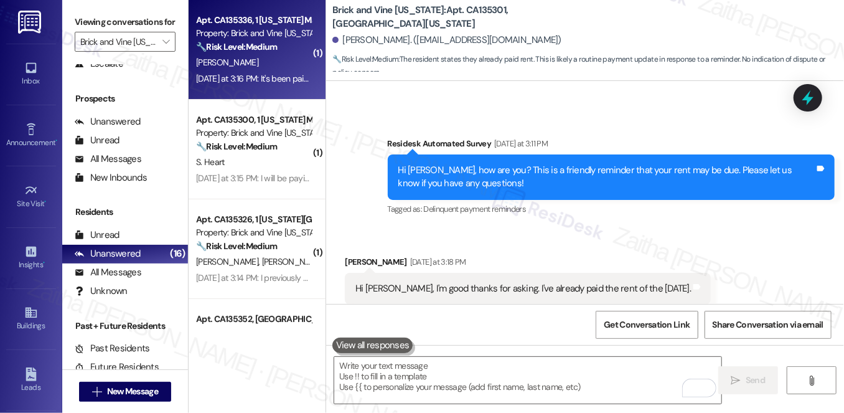
click at [259, 63] on div "E. Jackson" at bounding box center [254, 63] width 118 height 16
type textarea "Fetching suggested responses. Please feel free to read through the conversation…"
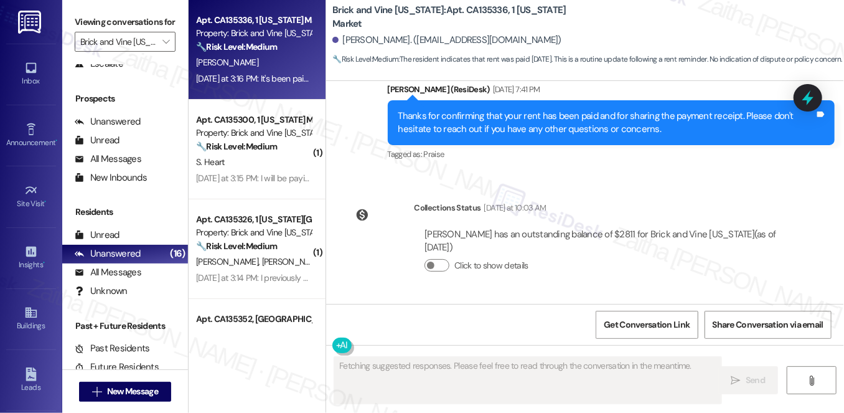
scroll to position [3056, 0]
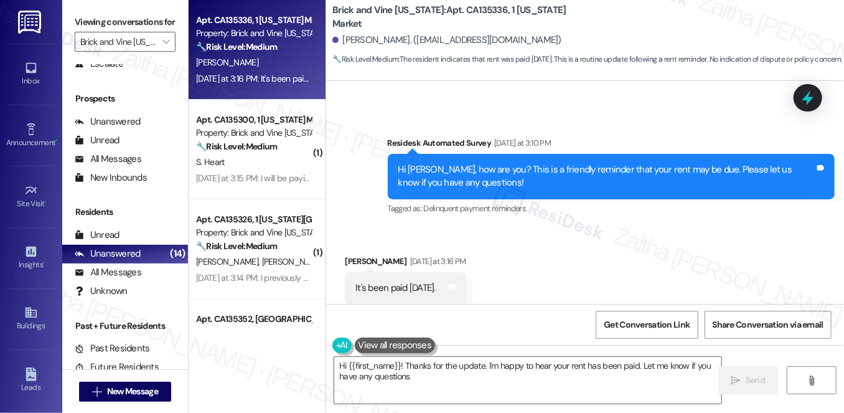
type textarea "Hi {{first_name}}! Thanks for the update. I'm happy to hear your rent has been …"
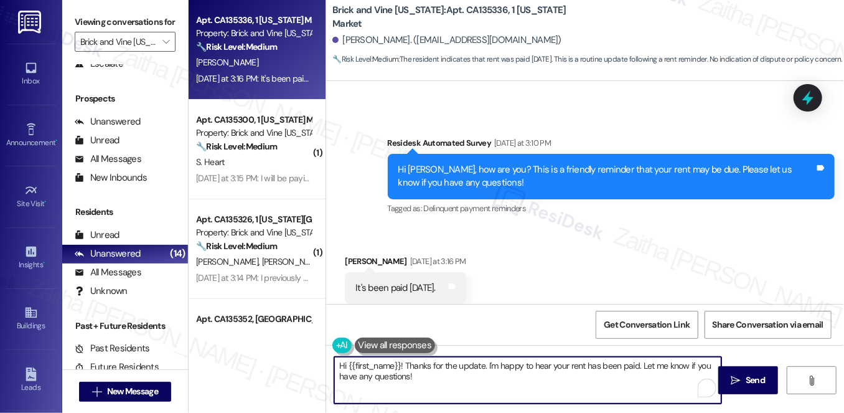
click at [442, 380] on textarea "Hi {{first_name}}! Thanks for the update. I'm happy to hear your rent has been …" at bounding box center [527, 380] width 387 height 47
click at [749, 380] on span "Send" at bounding box center [755, 379] width 19 height 13
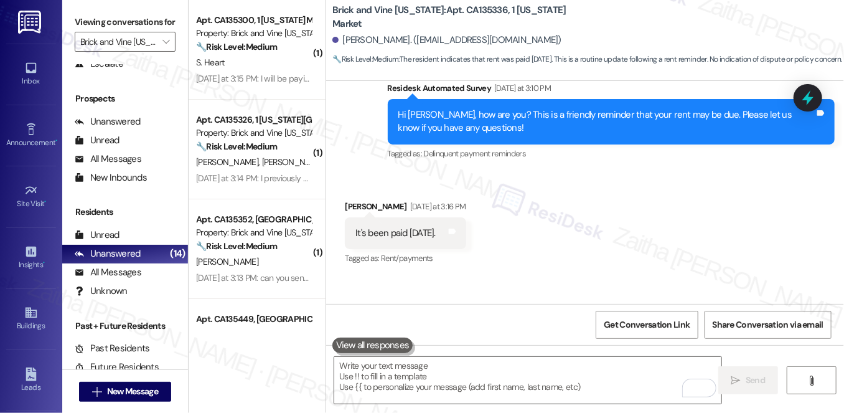
scroll to position [3157, 0]
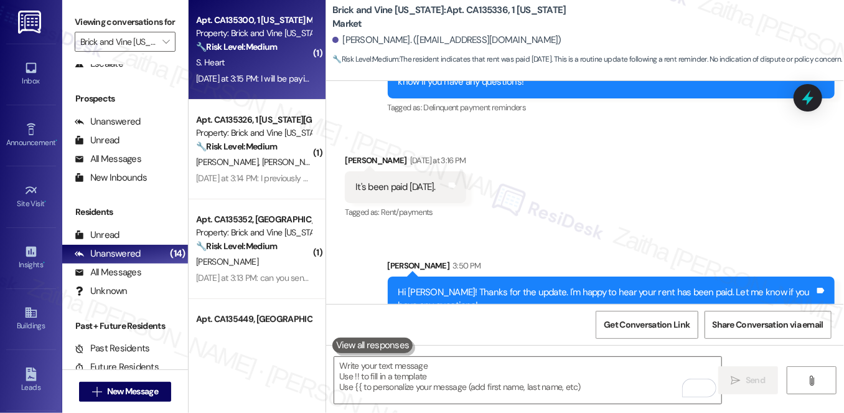
click at [285, 63] on div "S. Heart" at bounding box center [254, 63] width 118 height 16
type textarea "Fetching suggested responses. Please feel free to read through the conversation…"
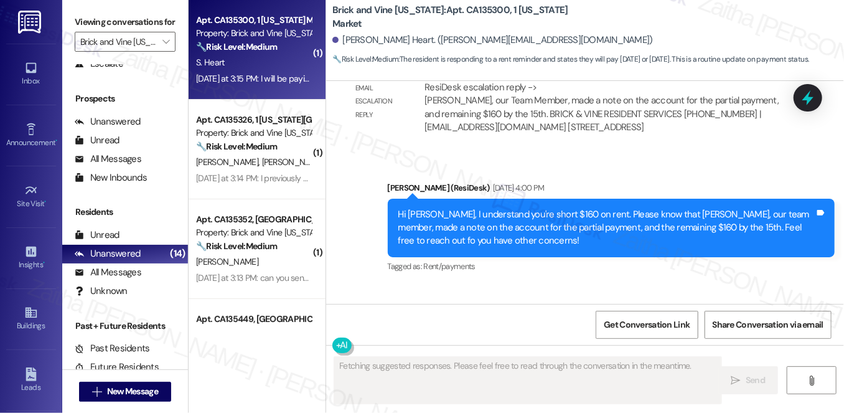
scroll to position [5757, 0]
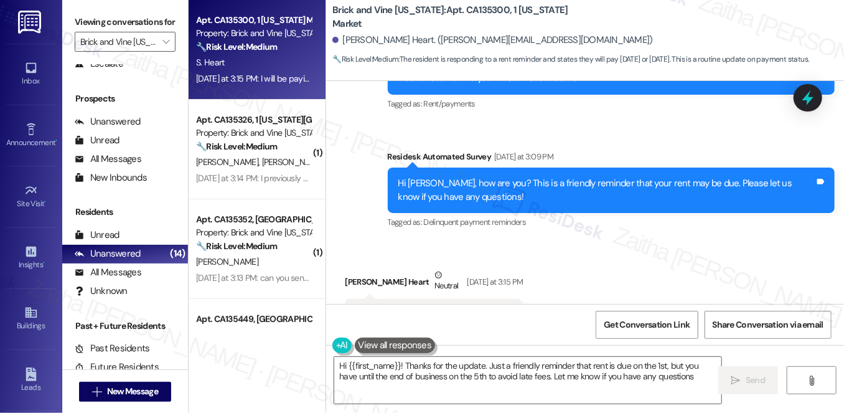
type textarea "Hi {{first_name}}! Thanks for the update. Just a friendly reminder that rent is…"
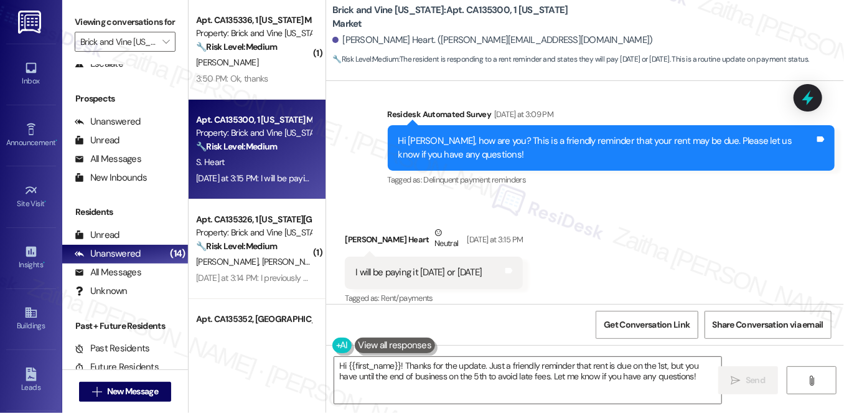
scroll to position [5885, 0]
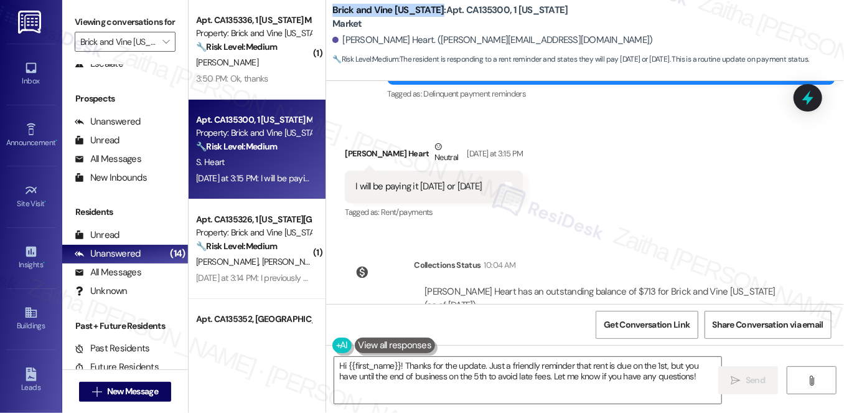
drag, startPoint x: 329, startPoint y: 17, endPoint x: 428, endPoint y: 5, distance: 100.3
click at [428, 5] on div "Brick and Vine California: Apt. CA135300, 1 California Market Shaquila Heart. (…" at bounding box center [585, 34] width 518 height 63
copy b "Brick and Vine [US_STATE]"
click at [695, 167] on div "Received via SMS Shaquila Heart Neutral Yesterday at 3:15 PM I will be paying i…" at bounding box center [585, 171] width 518 height 118
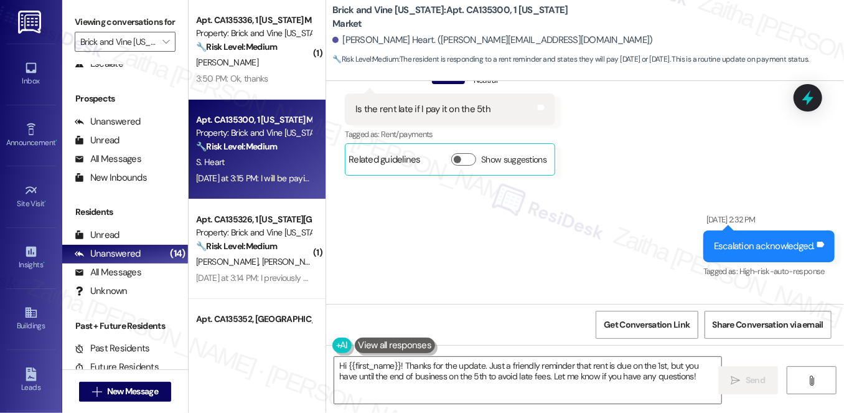
scroll to position [3452, 0]
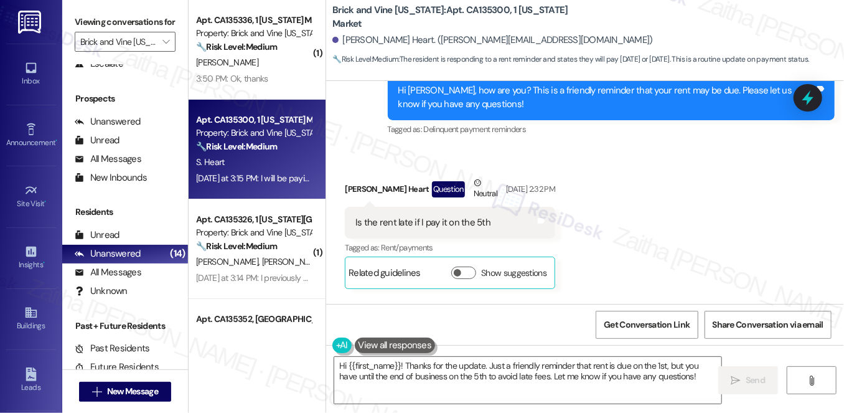
click at [467, 266] on button "Show suggestions" at bounding box center [463, 272] width 25 height 12
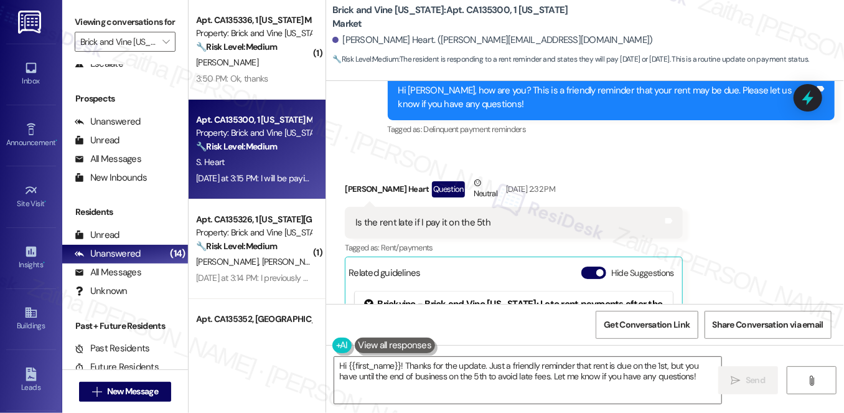
click at [421, 298] on div "Brickvine - Brick and Vine California: Late rent payments after the 5th of the …" at bounding box center [513, 311] width 299 height 27
drag, startPoint x: 421, startPoint y: 259, endPoint x: 606, endPoint y: 271, distance: 184.6
click at [606, 298] on div "Brickvine - Brick and Vine California: Late rent payments after the 5th of the …" at bounding box center [513, 311] width 299 height 27
copy div "Brick and Vine California: Late rent payments after the 5th of the month incur …"
click at [697, 177] on div "Received via SMS Shaquila Heart Question Neutral Jun 03, 2025 at 2:32 PM Is the…" at bounding box center [585, 305] width 518 height 315
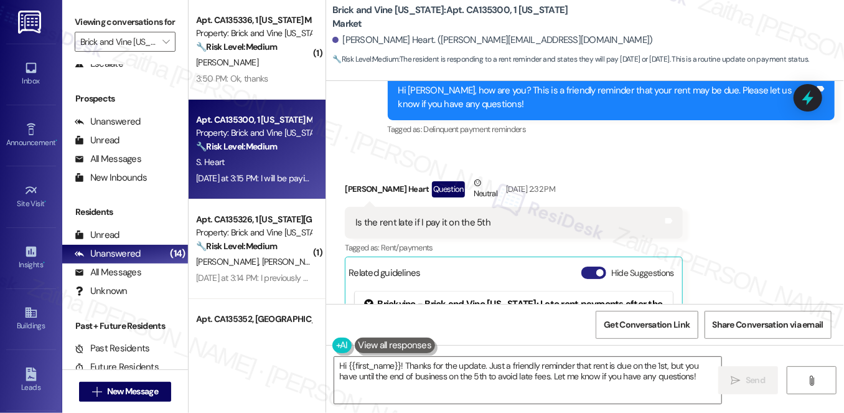
click at [584, 266] on button "Hide Suggestions" at bounding box center [593, 272] width 25 height 12
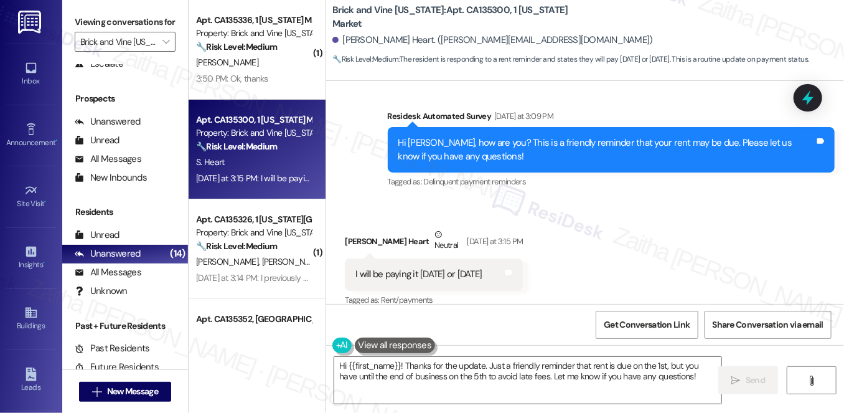
scroll to position [5885, 0]
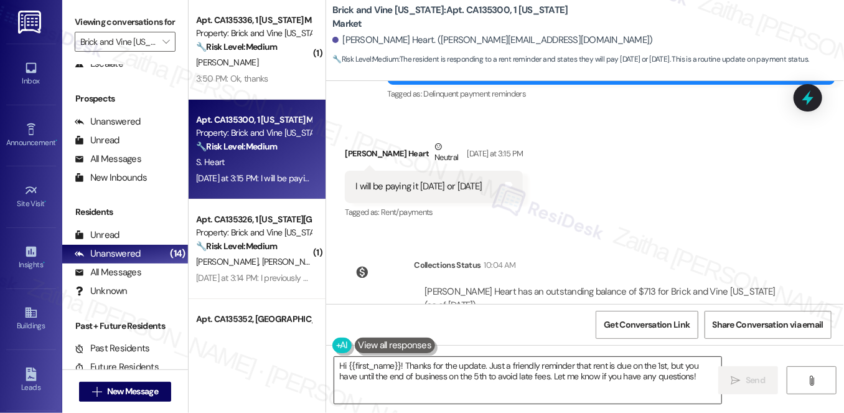
click at [649, 375] on textarea "Hi {{first_name}}! Thanks for the update. Just a friendly reminder that rent is…" at bounding box center [527, 380] width 387 height 47
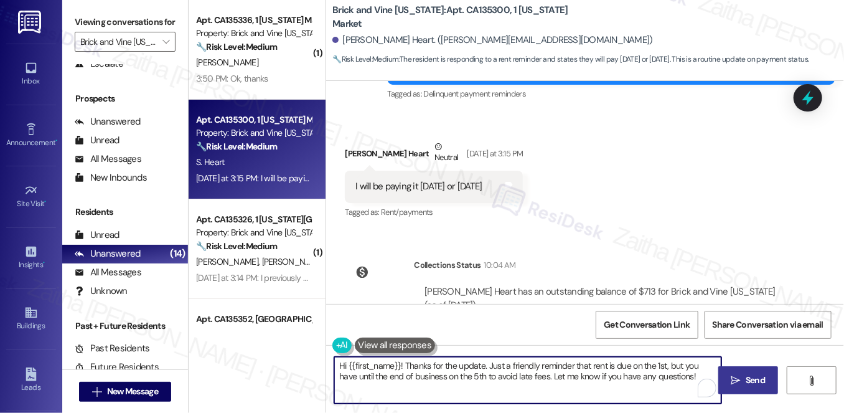
click at [740, 383] on span " Send" at bounding box center [748, 379] width 39 height 13
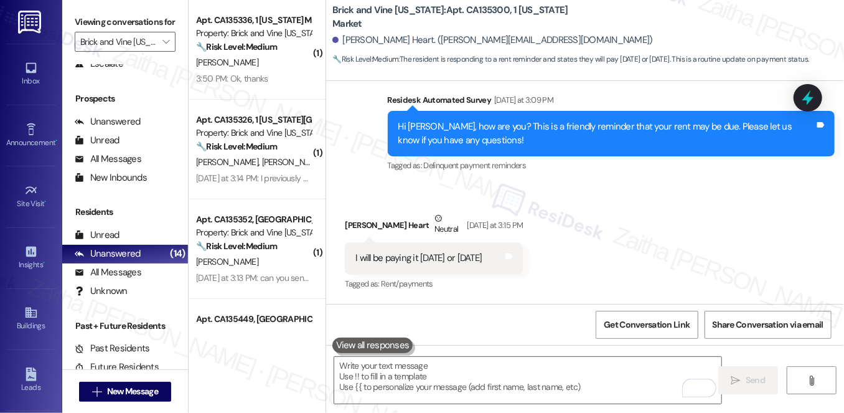
scroll to position [5985, 0]
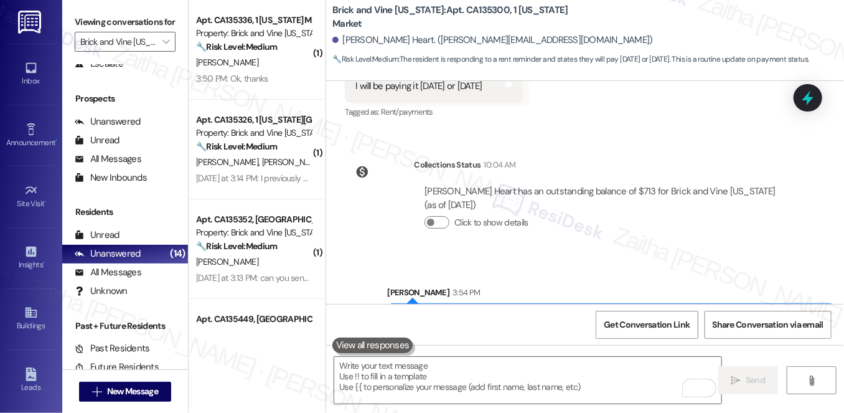
drag, startPoint x: 530, startPoint y: 265, endPoint x: 731, endPoint y: 293, distance: 202.4
click at [731, 303] on div "Hi Shaquila! Thanks for the update. Just a friendly reminder that rent is due o…" at bounding box center [611, 325] width 447 height 45
copy div "Just a friendly reminder that rent is due on the 1st, but you have until the en…"
click at [621, 276] on div "Sent via SMS Sarah 3:54 PM Hi Shaquila! Thanks for the update. Just a friendly …" at bounding box center [611, 317] width 466 height 82
click at [652, 331] on span "Get Conversation Link" at bounding box center [646, 324] width 91 height 27
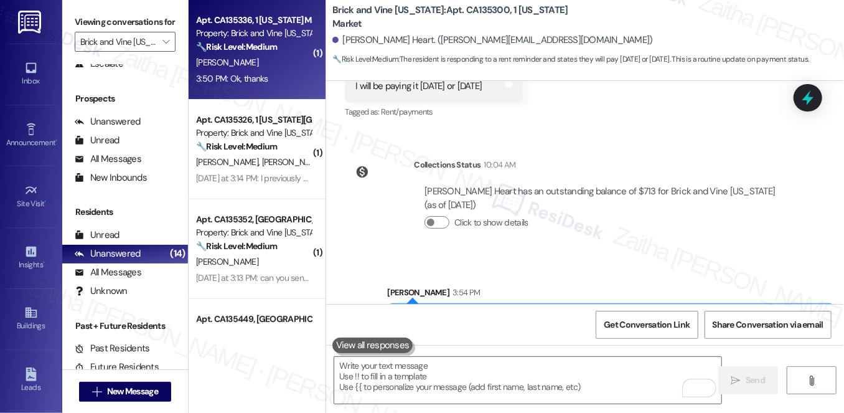
click at [260, 73] on div "3:50 PM: Ok, thanks 3:50 PM: Ok, thanks" at bounding box center [232, 78] width 72 height 11
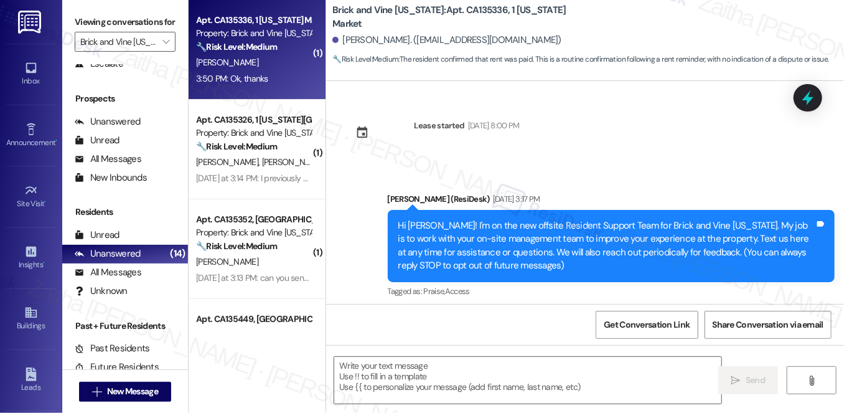
scroll to position [3279, 0]
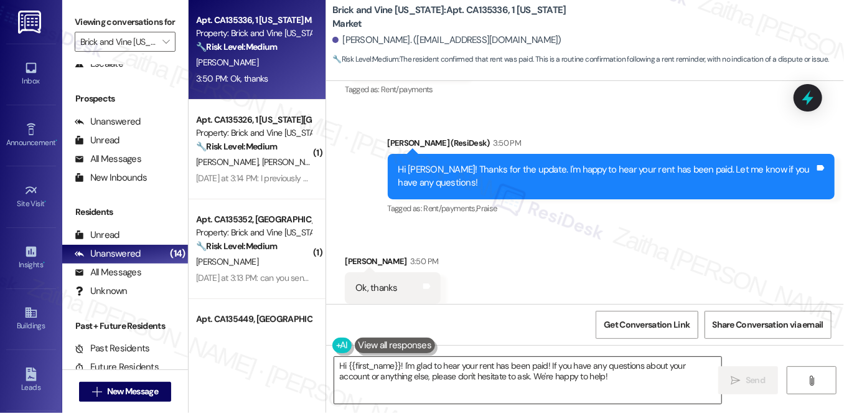
click at [340, 363] on textarea "Hi {{first_name}}! I'm glad to hear your rent has been paid! If you have any qu…" at bounding box center [527, 380] width 387 height 47
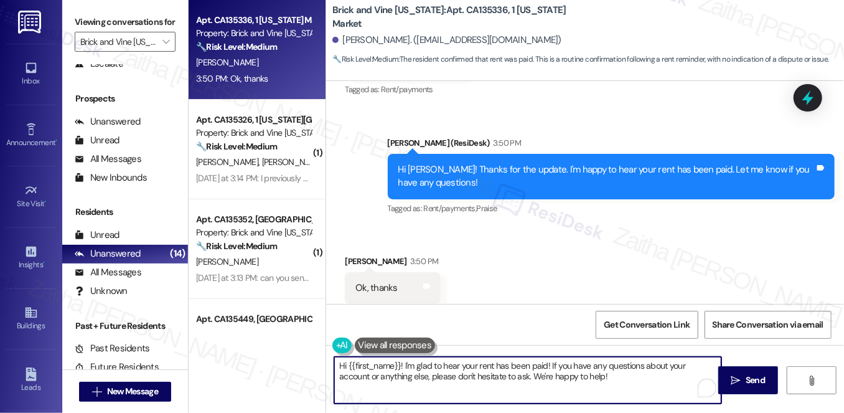
click at [340, 363] on textarea "Hi {{first_name}}! I'm glad to hear your rent has been paid! If you have any qu…" at bounding box center [527, 380] width 387 height 47
drag, startPoint x: 451, startPoint y: 363, endPoint x: 652, endPoint y: 395, distance: 204.1
click at [652, 395] on textarea "You're welcome, {{first_name}}! I'm glad to hear your rent has been paid! If yo…" at bounding box center [527, 380] width 387 height 47
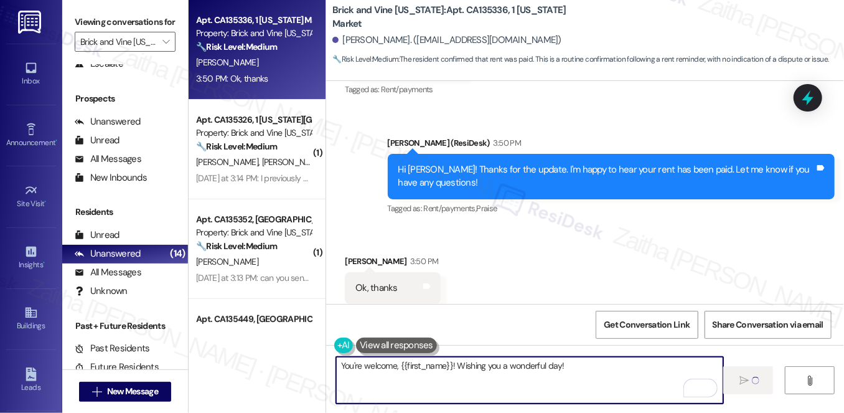
type textarea "You're welcome, {{first_name}}! Wishing you a wonderful day!"
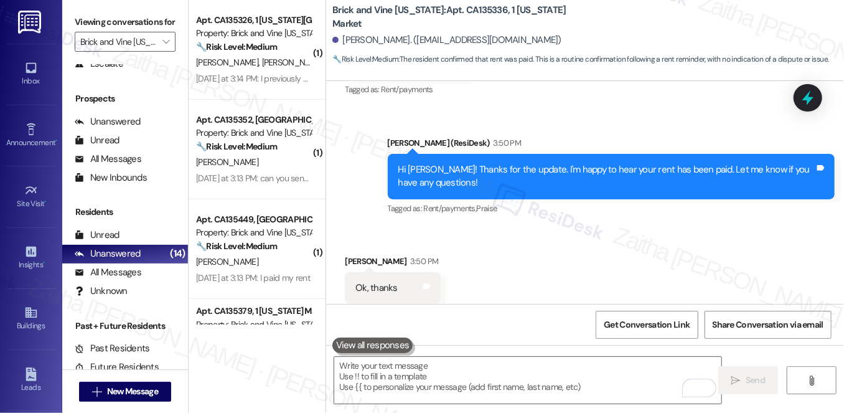
click at [528, 227] on div "Received via SMS Erica Jackson 3:50 PM Ok, thanks Tags and notes Tagged as: Pos…" at bounding box center [585, 279] width 518 height 105
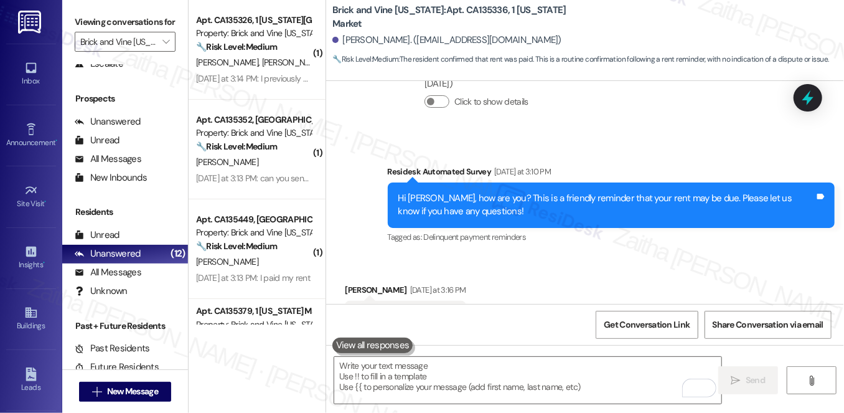
scroll to position [2857, 0]
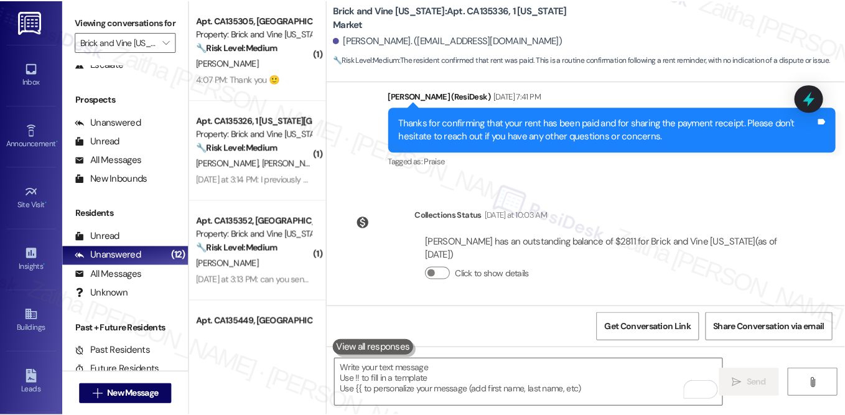
scroll to position [146, 0]
